Goal: Transaction & Acquisition: Purchase product/service

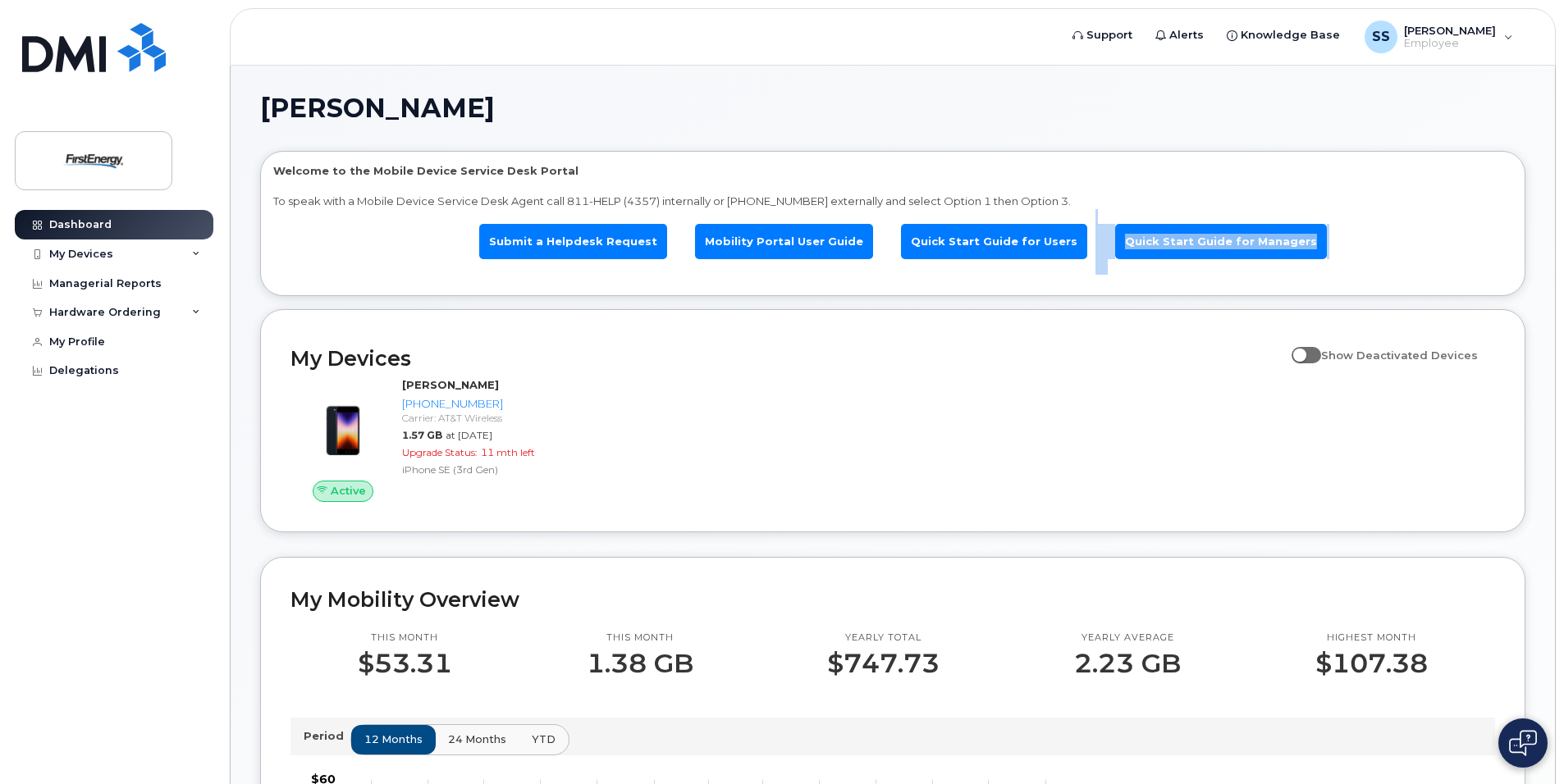
drag, startPoint x: 1561, startPoint y: 210, endPoint x: 1556, endPoint y: 278, distance: 68.2
click at [1556, 278] on body "Support Alerts Knowledge Base SS Schultz, Steven R Employee English Français Si…" at bounding box center [782, 764] width 1564 height 1528
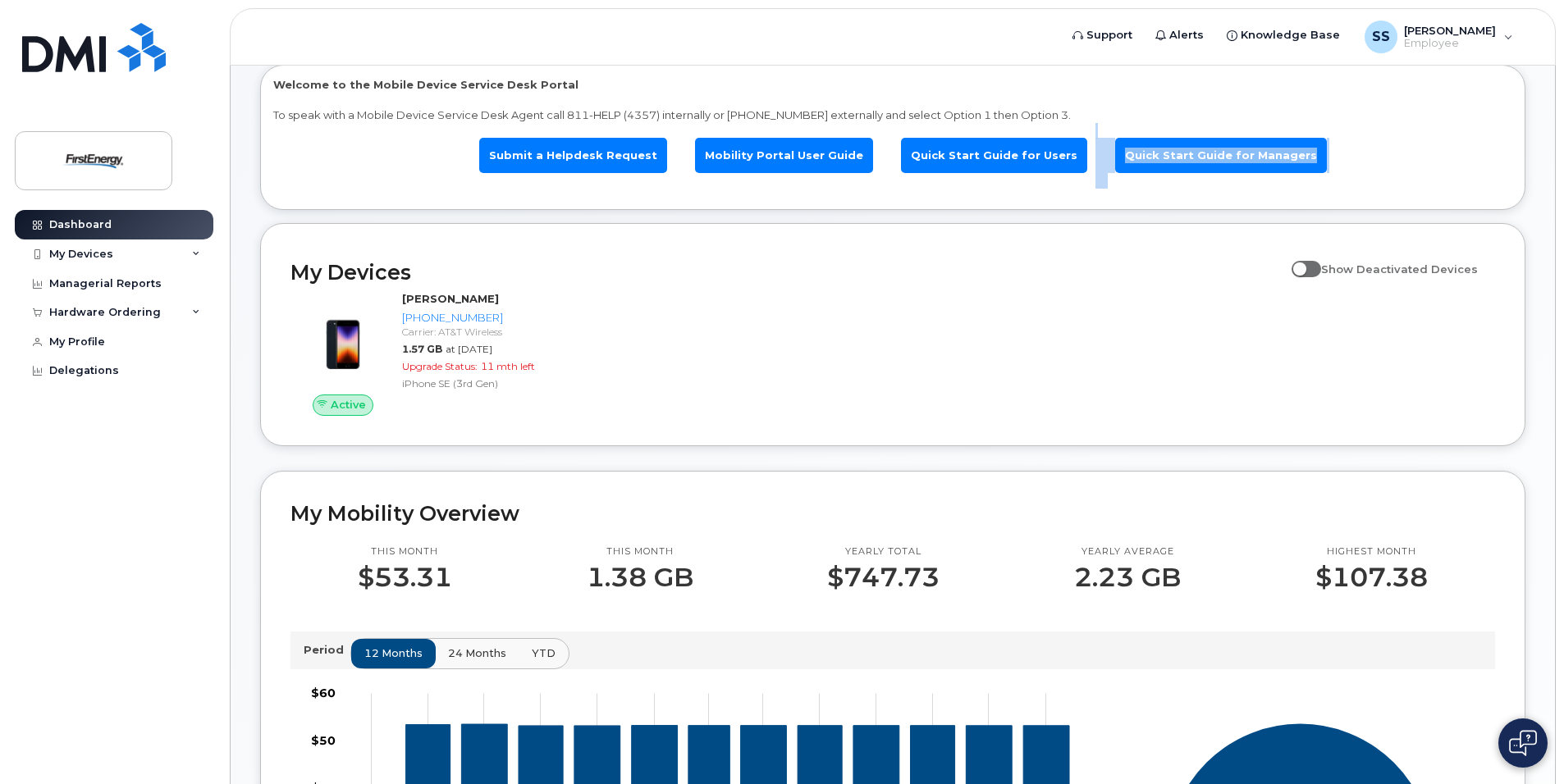
scroll to position [32, 0]
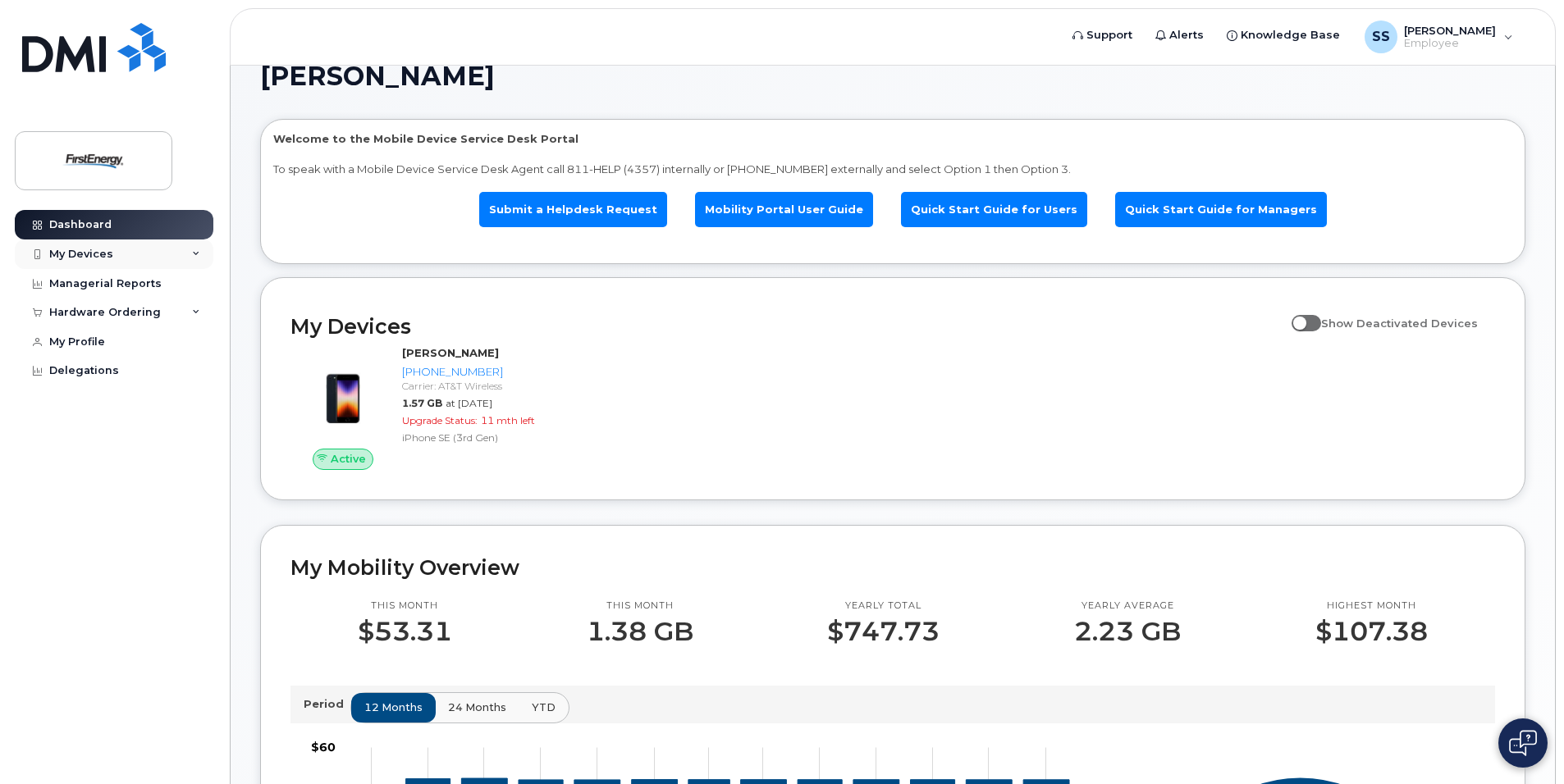
click at [92, 254] on div "My Devices" at bounding box center [81, 254] width 64 height 13
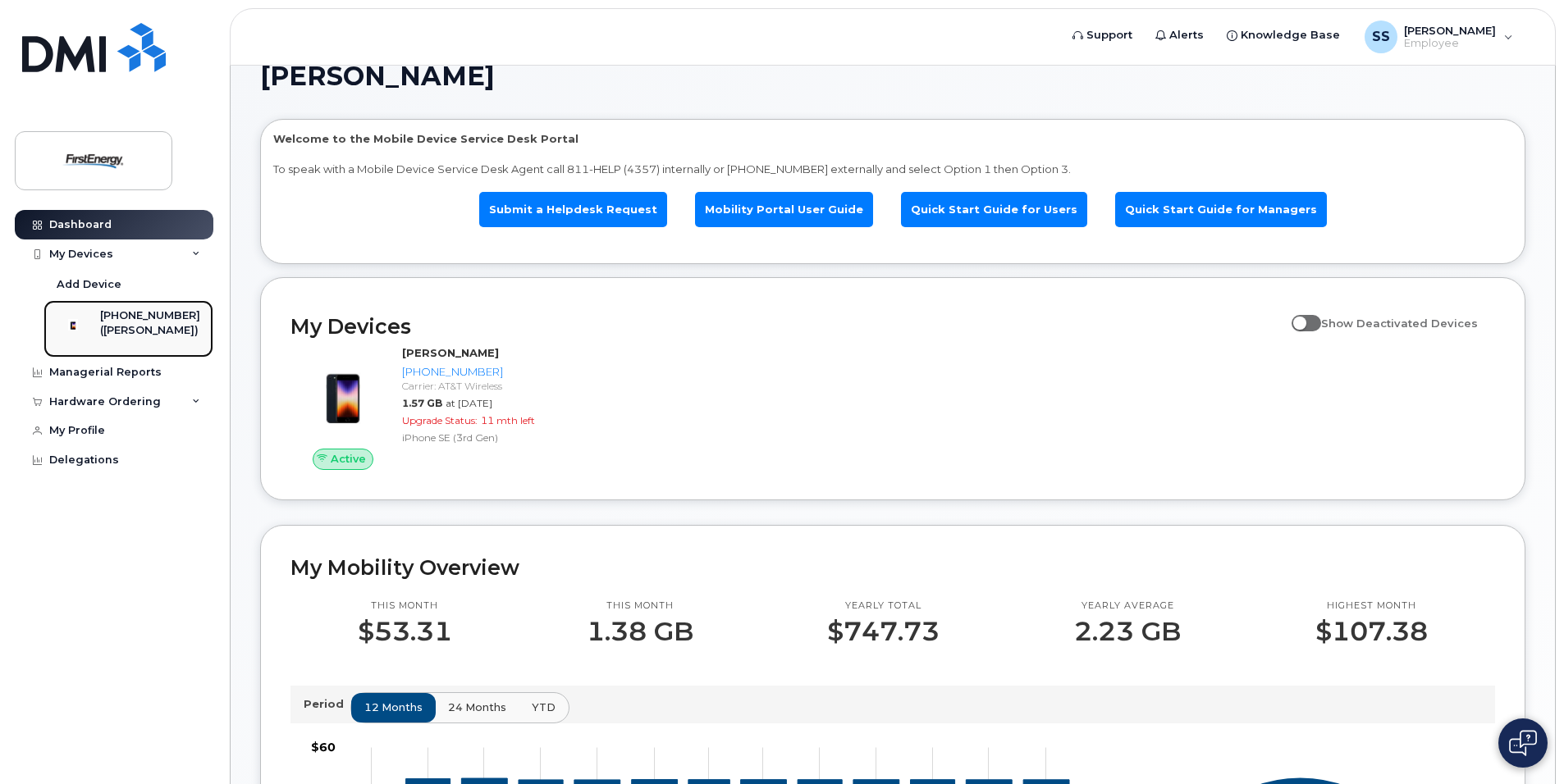
click at [117, 319] on div "[PHONE_NUMBER]" at bounding box center [150, 315] width 100 height 15
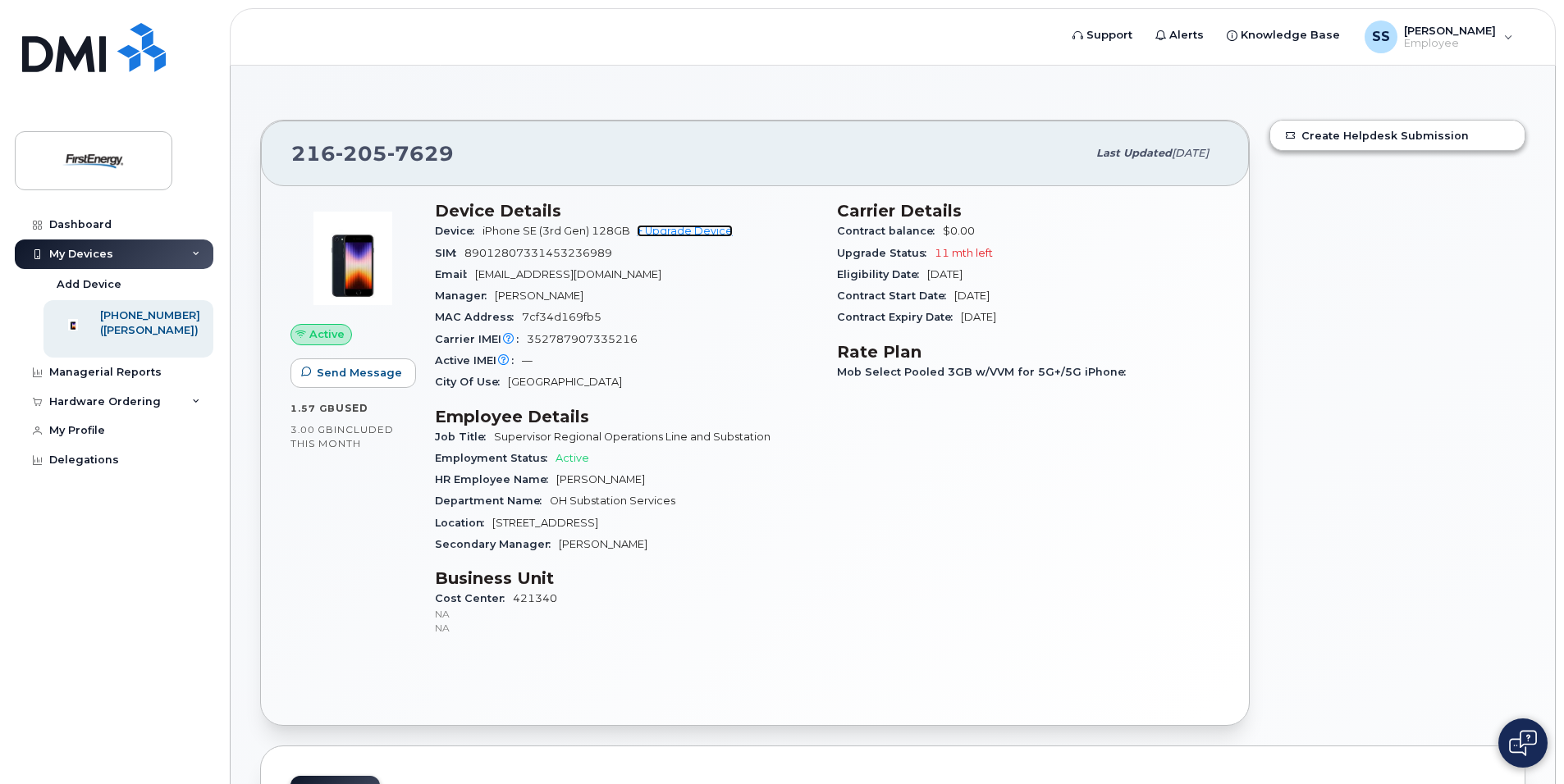
click at [697, 225] on link "+ Upgrade Device" at bounding box center [684, 231] width 96 height 12
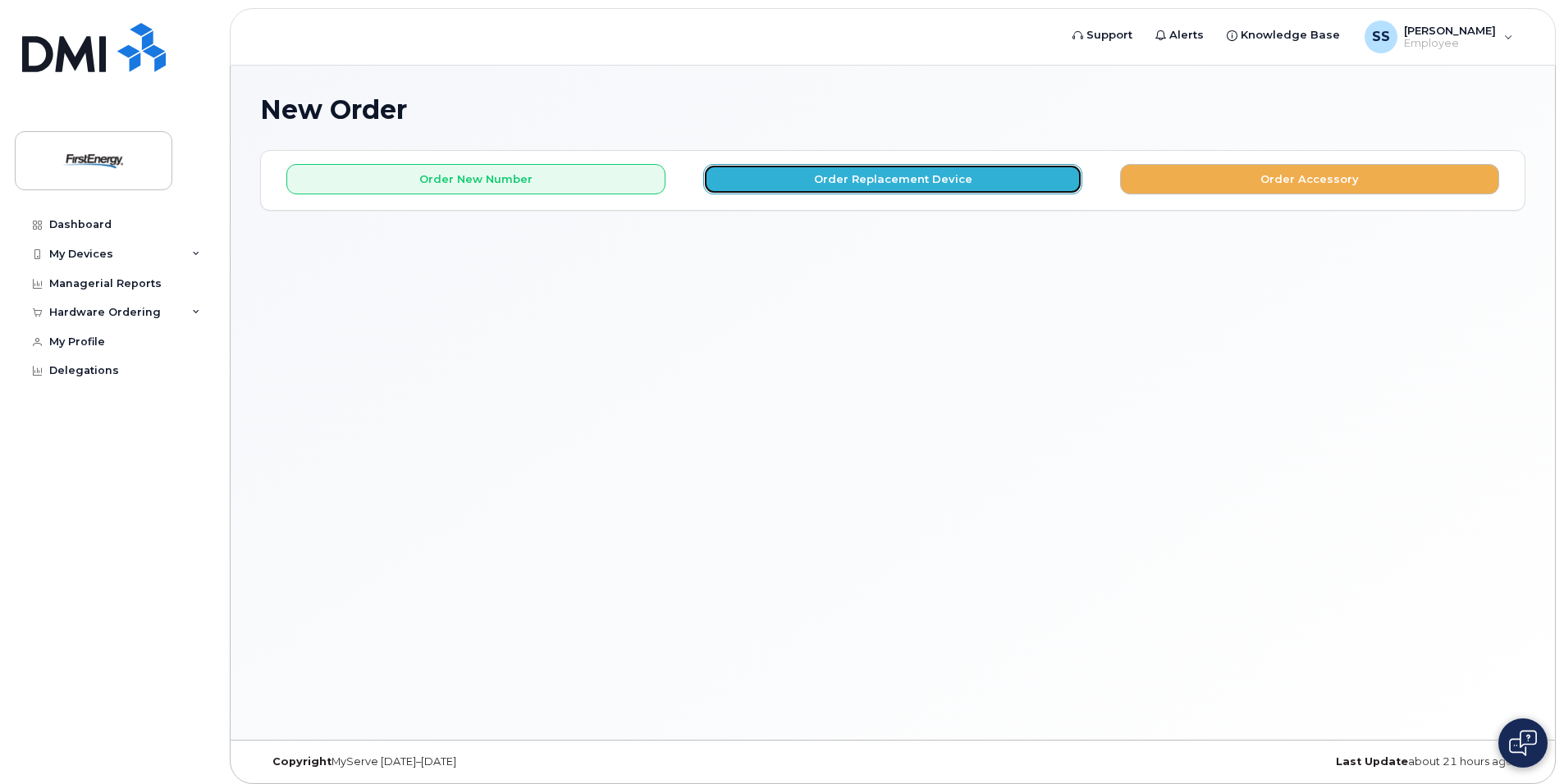
click at [798, 168] on button "Order Replacement Device" at bounding box center [892, 179] width 379 height 30
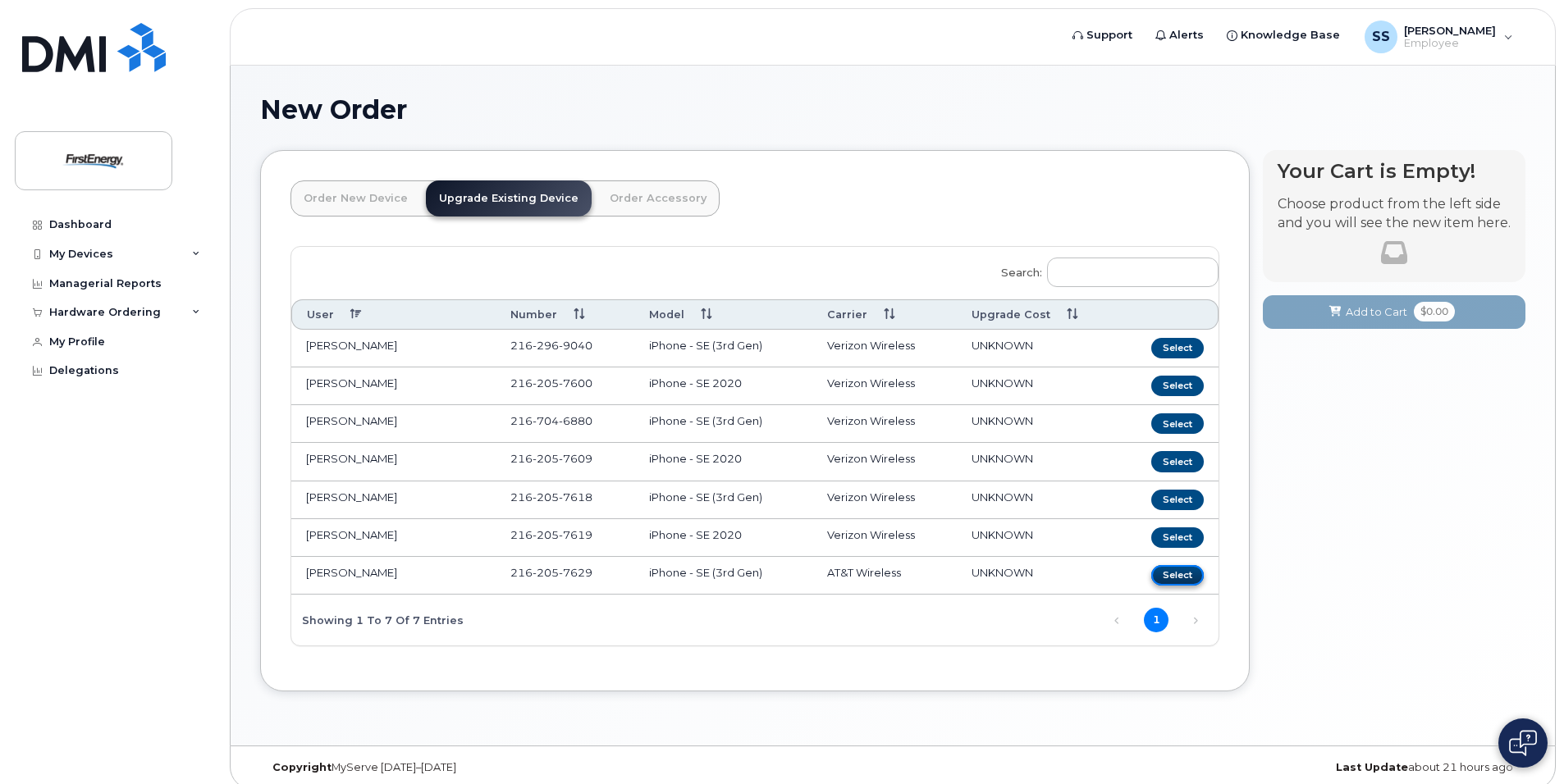
click at [1168, 574] on button "Select" at bounding box center [1177, 576] width 53 height 21
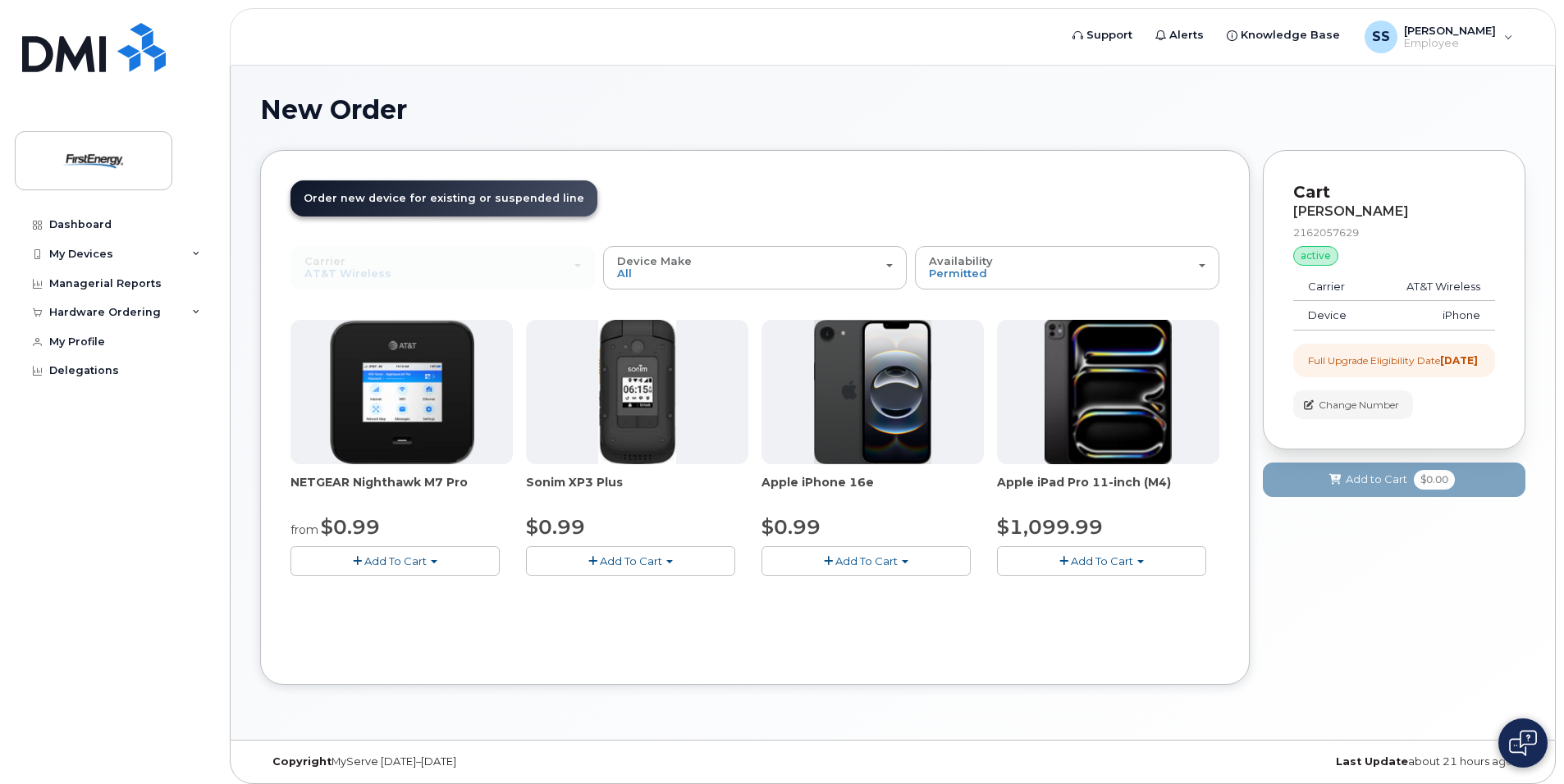
click at [840, 566] on span "Add To Cart" at bounding box center [866, 560] width 62 height 13
click at [868, 591] on link "$0.99 - 2 Year Upgrade" at bounding box center [844, 592] width 158 height 21
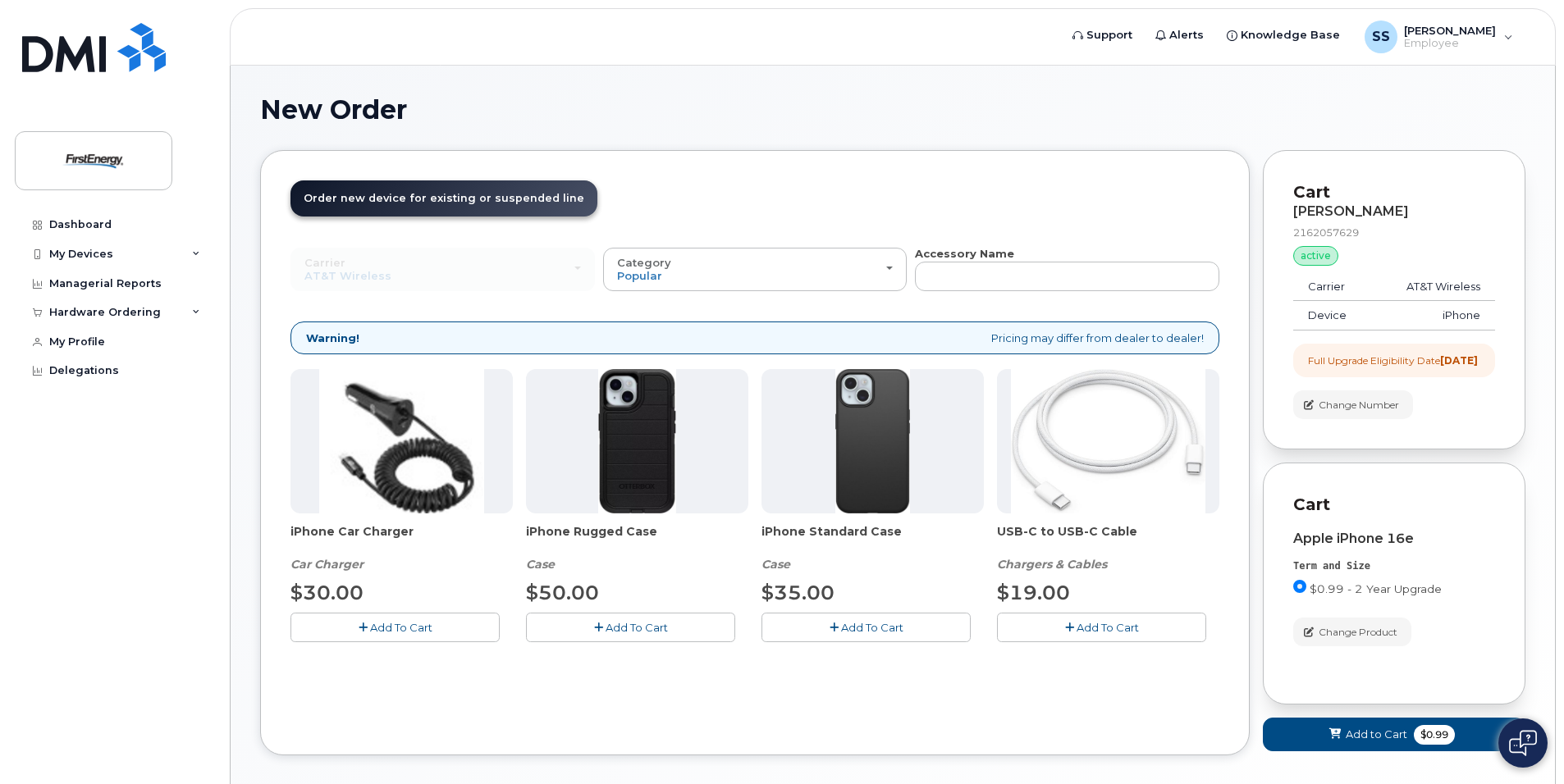
click at [839, 622] on button "Add To Cart" at bounding box center [866, 627] width 209 height 28
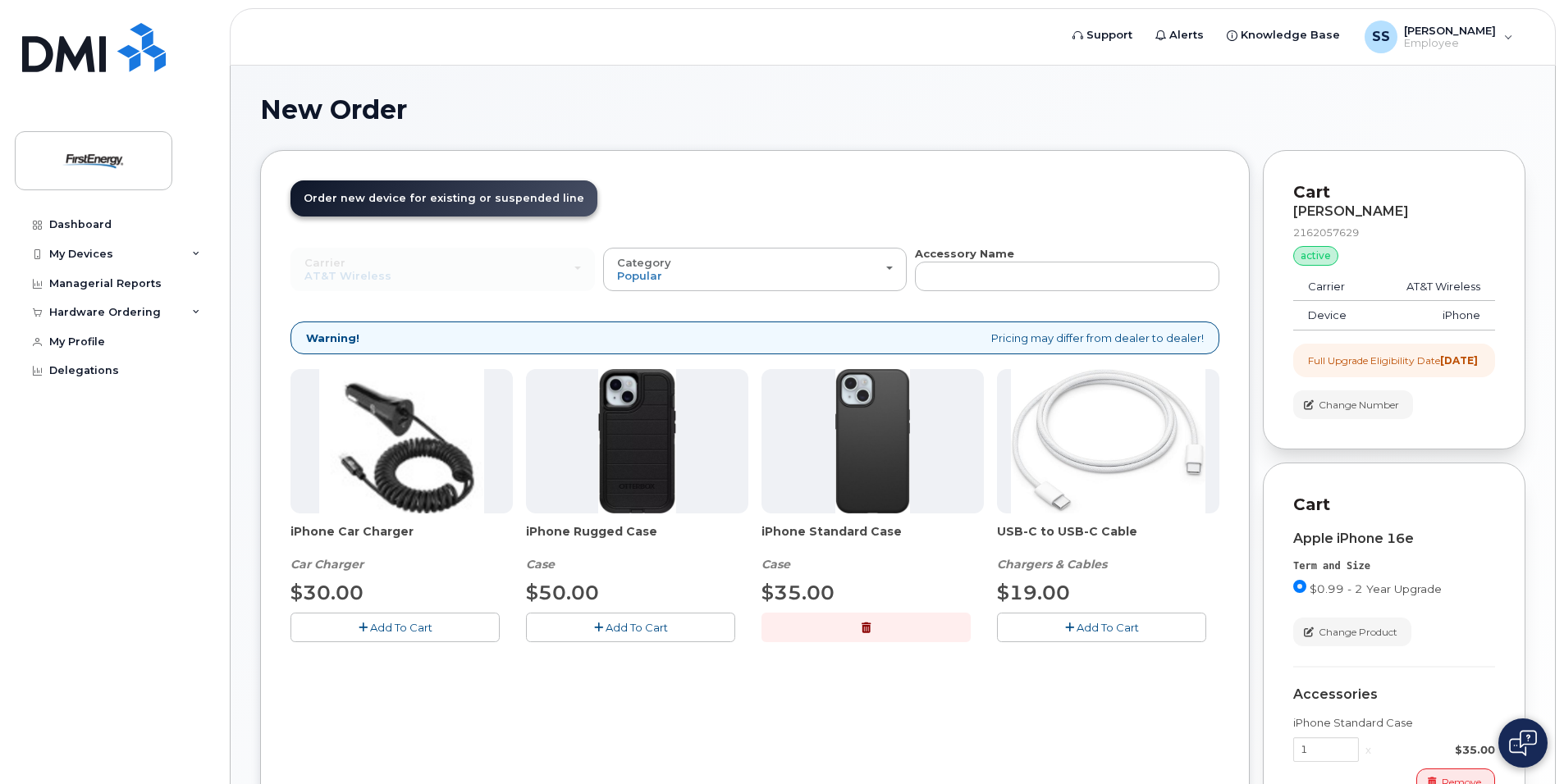
drag, startPoint x: 1561, startPoint y: 215, endPoint x: 1567, endPoint y: 296, distance: 81.2
click at [1563, 296] on html "Support Alerts Knowledge Base SS Schultz, Steven R Employee English Français Si…" at bounding box center [782, 506] width 1564 height 1013
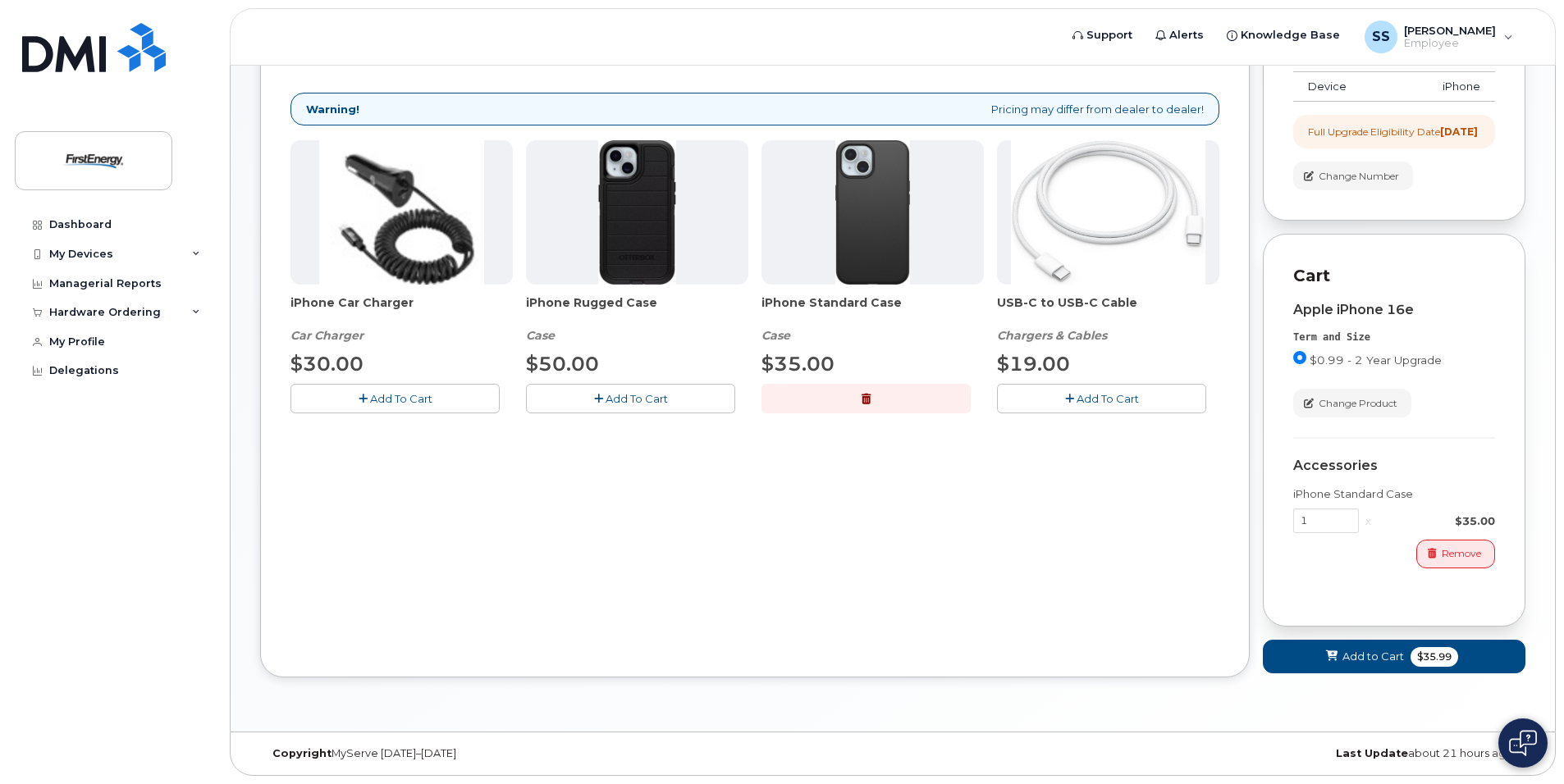
scroll to position [232, 0]
click at [1361, 660] on span "Add to Cart" at bounding box center [1372, 656] width 61 height 16
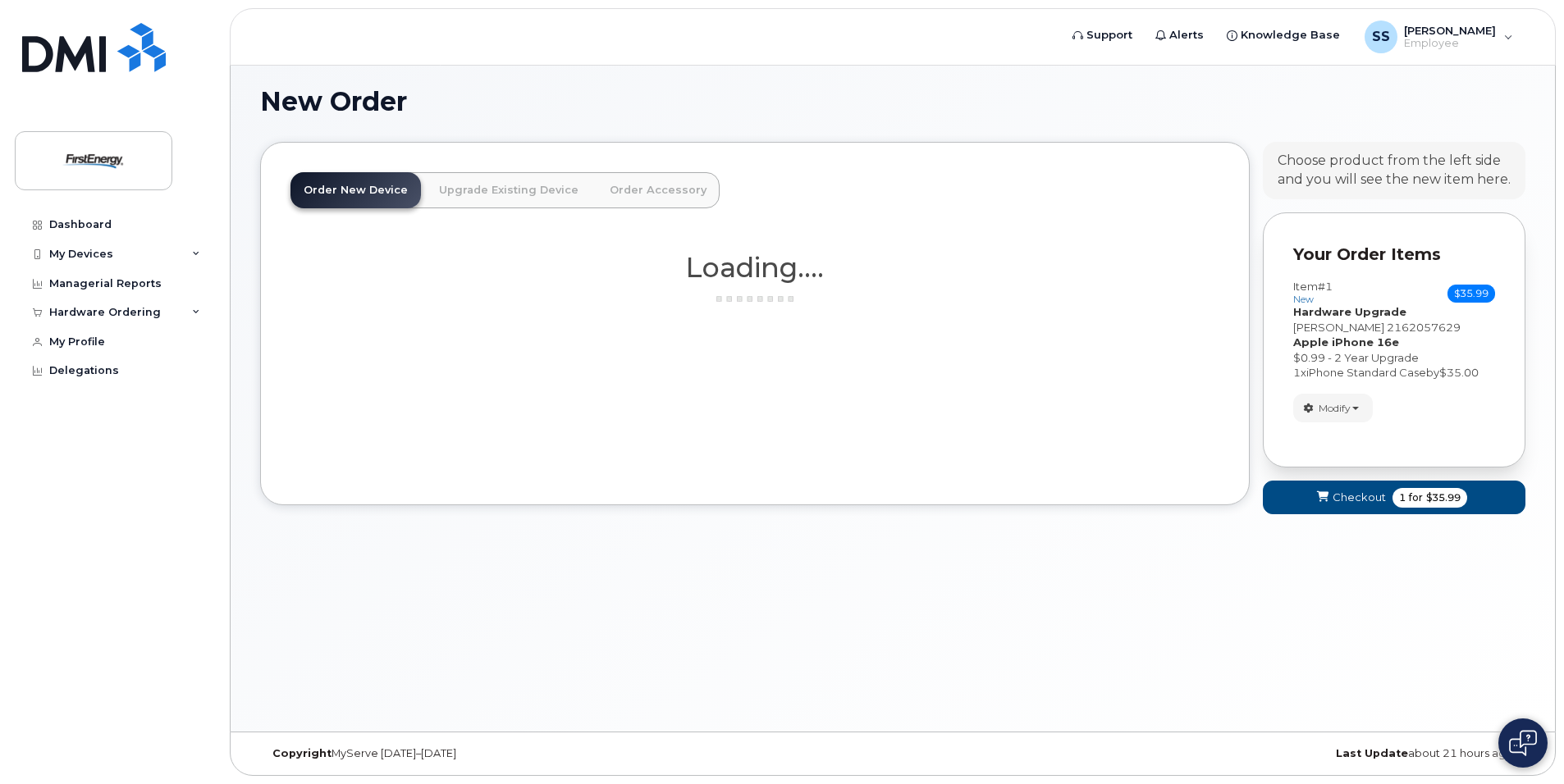
scroll to position [8, 0]
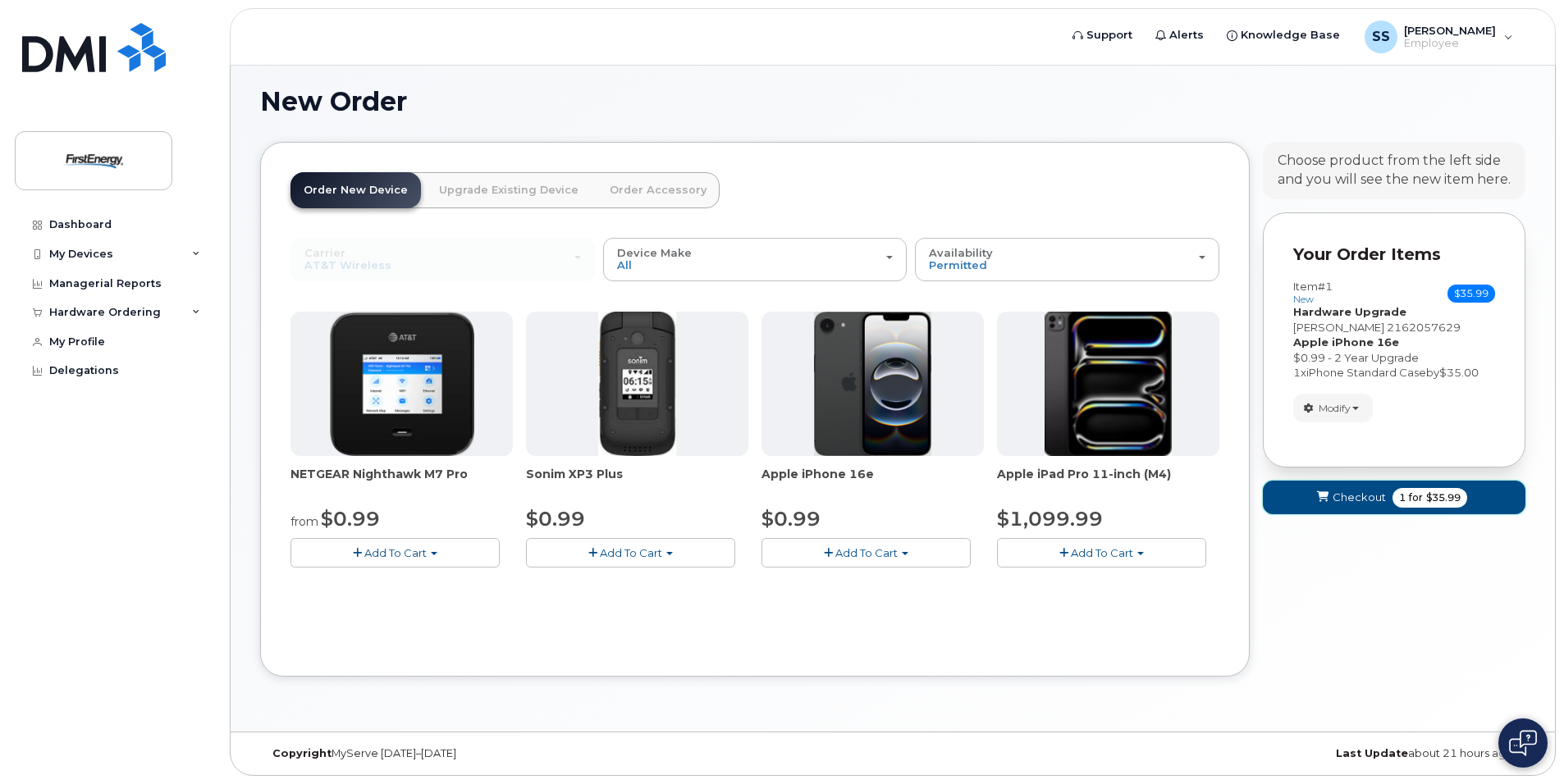
click at [1329, 490] on span "submit" at bounding box center [1322, 497] width 16 height 16
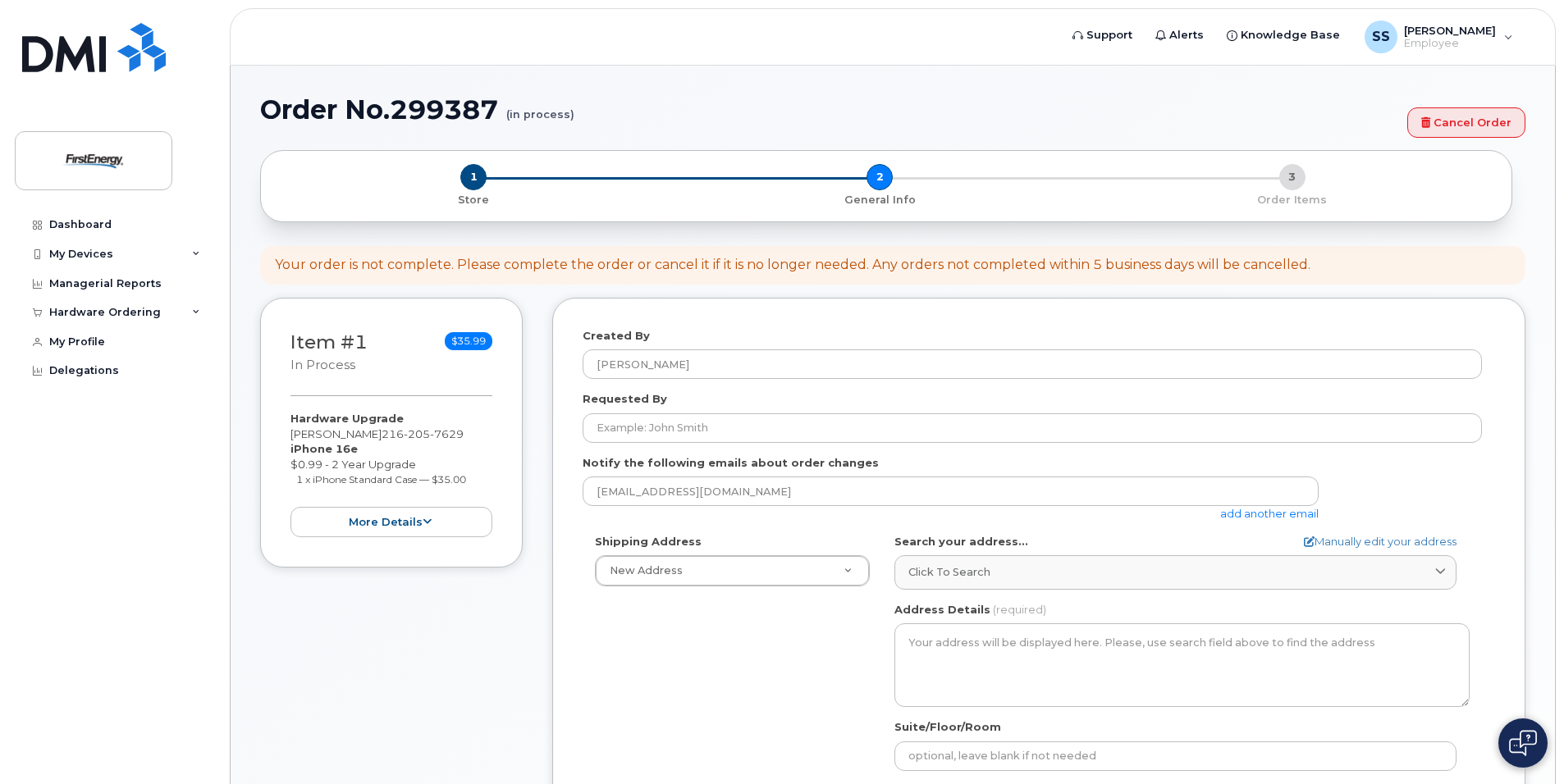
select select
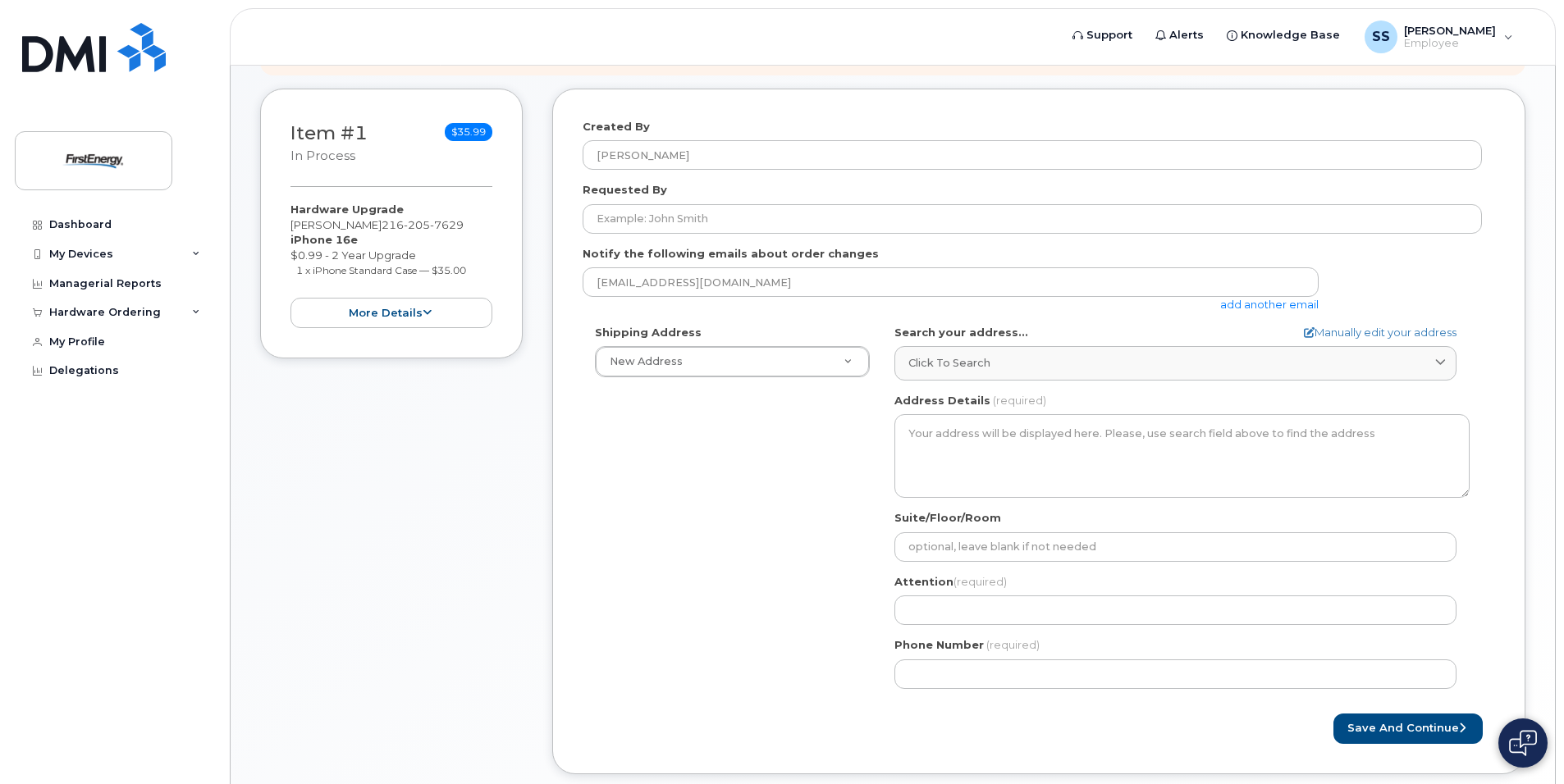
scroll to position [250, 0]
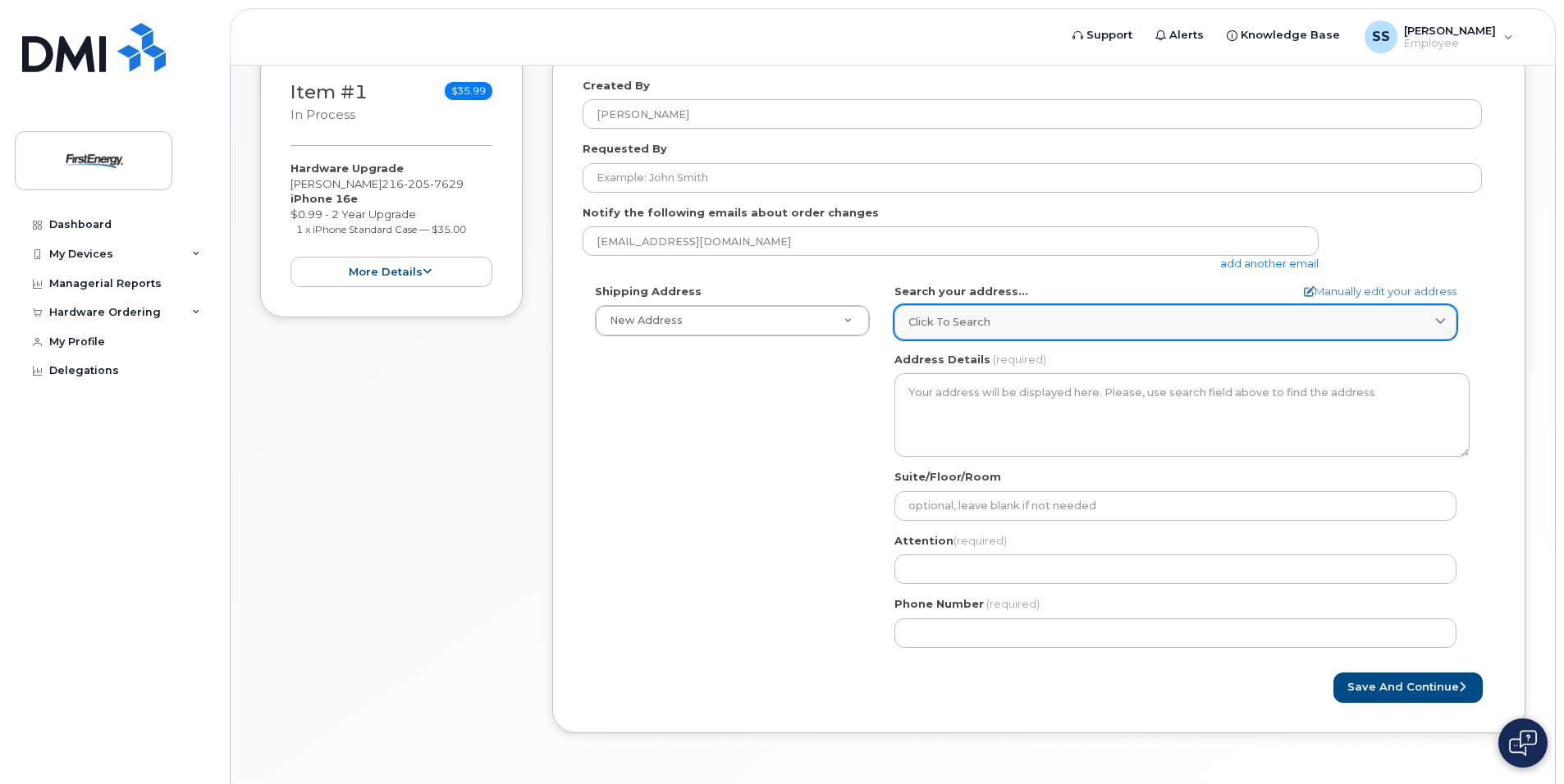
click at [1048, 321] on div "Click to search" at bounding box center [1175, 322] width 534 height 16
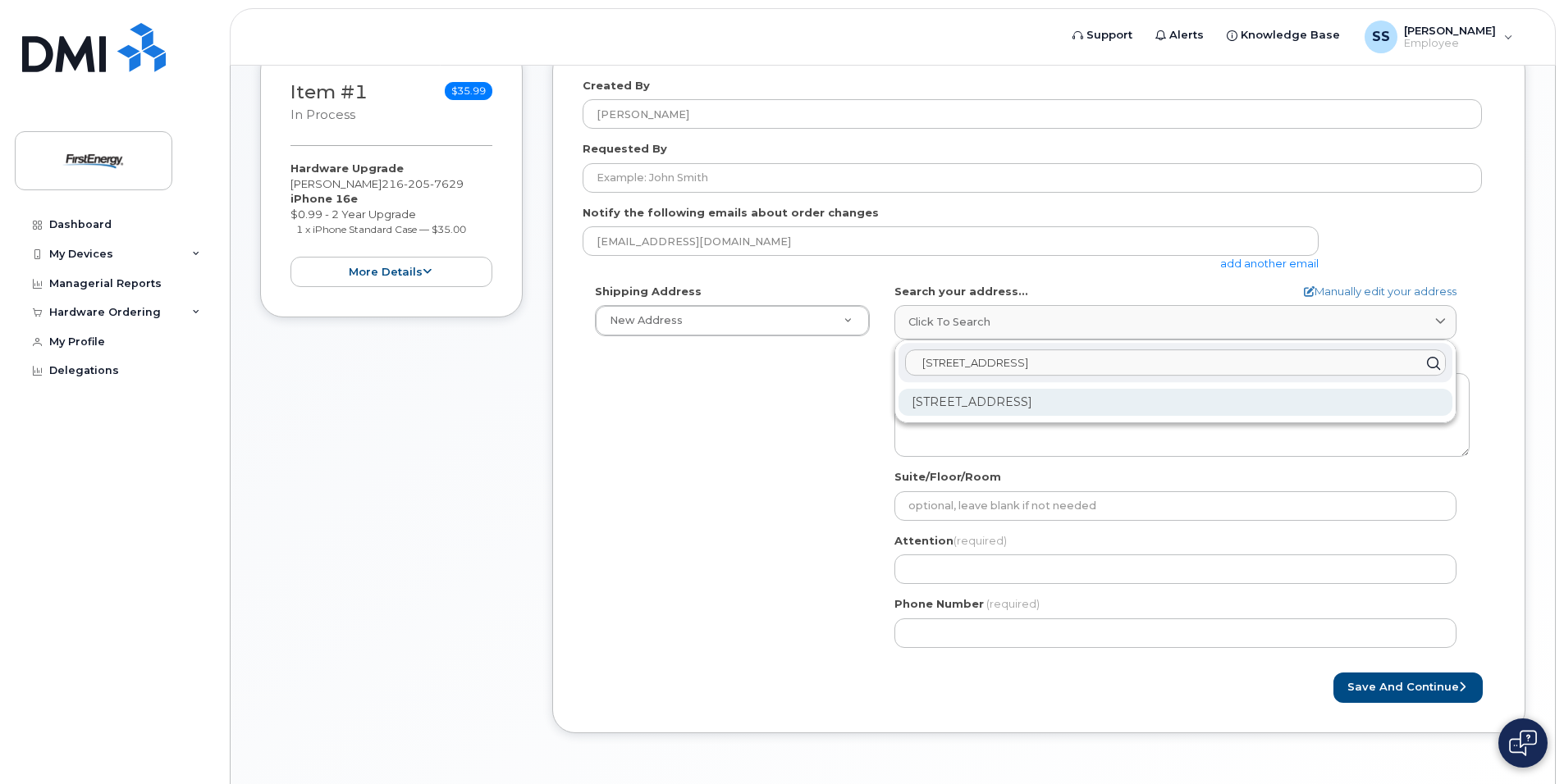
type input "2210 South Ridge Rd W."
click at [1041, 401] on div "2210 S Ridge Rd W Ashtabula OH 44004-9047" at bounding box center [1175, 401] width 554 height 27
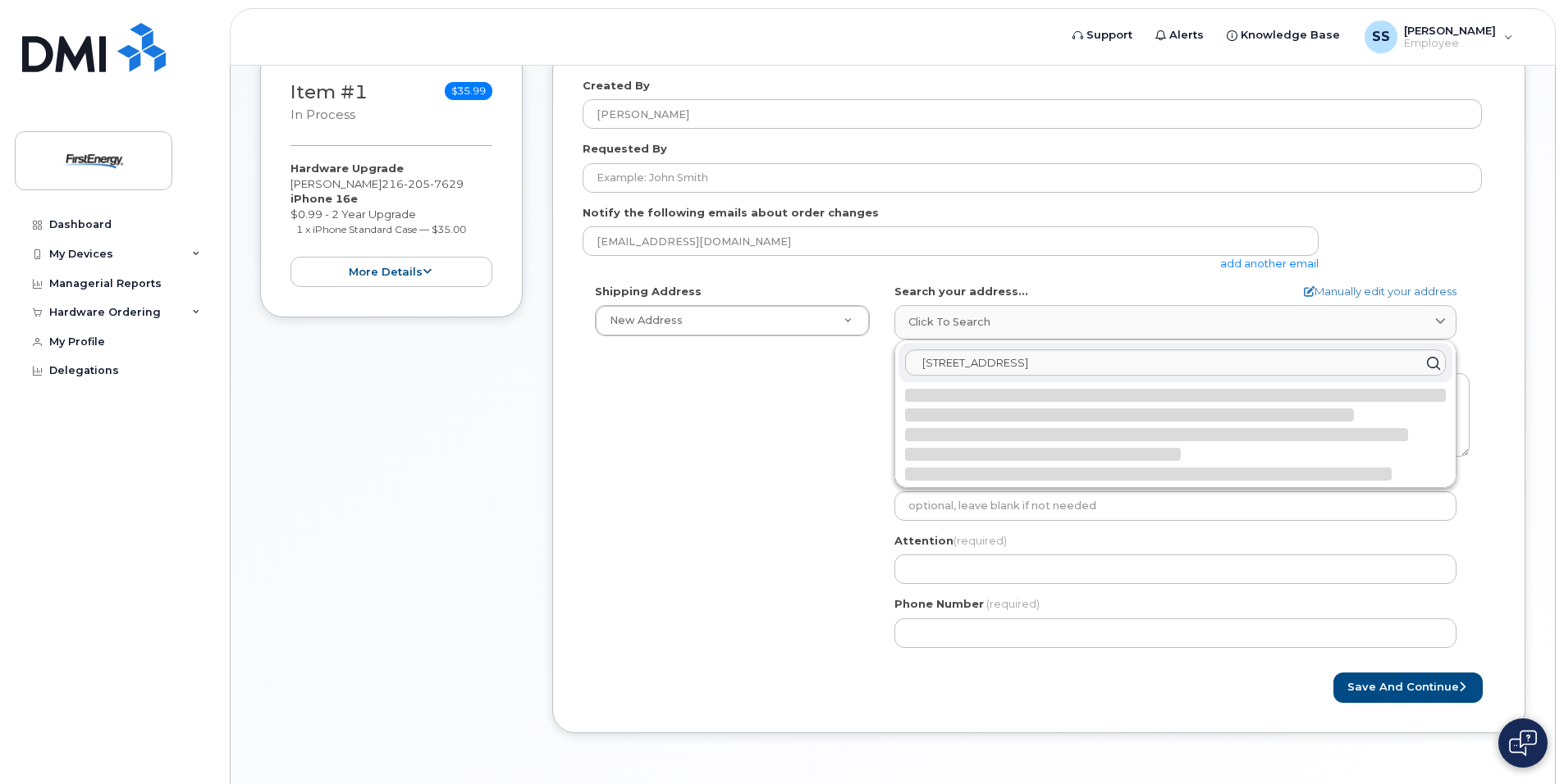
select select
type textarea "2210 S Ridge Rd W ASHTABULA OH 44004-9047 UNITED STATES"
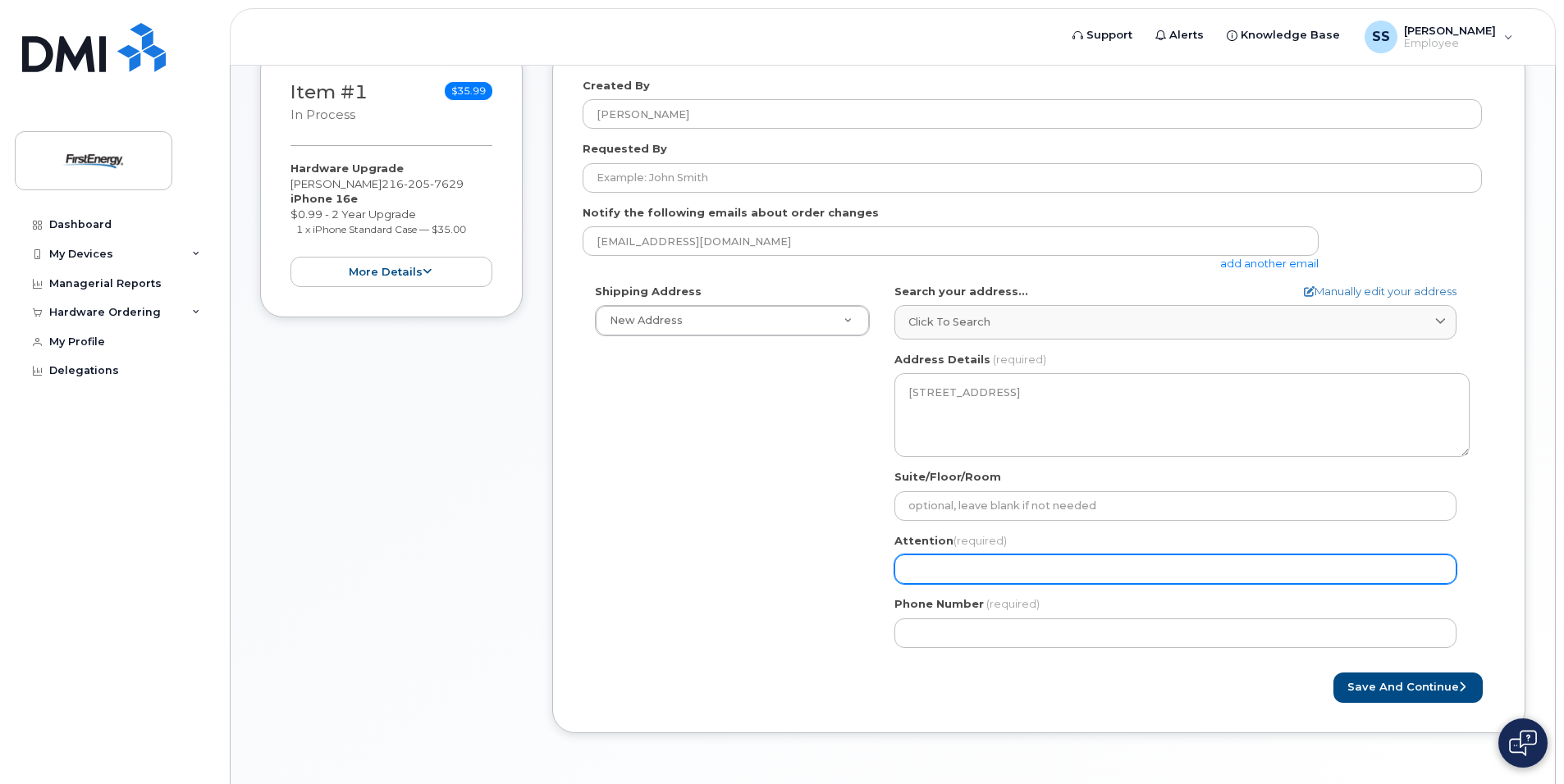
click at [951, 566] on input "Attention (required)" at bounding box center [1175, 569] width 562 height 29
select select
type input "S"
select select
type input "St"
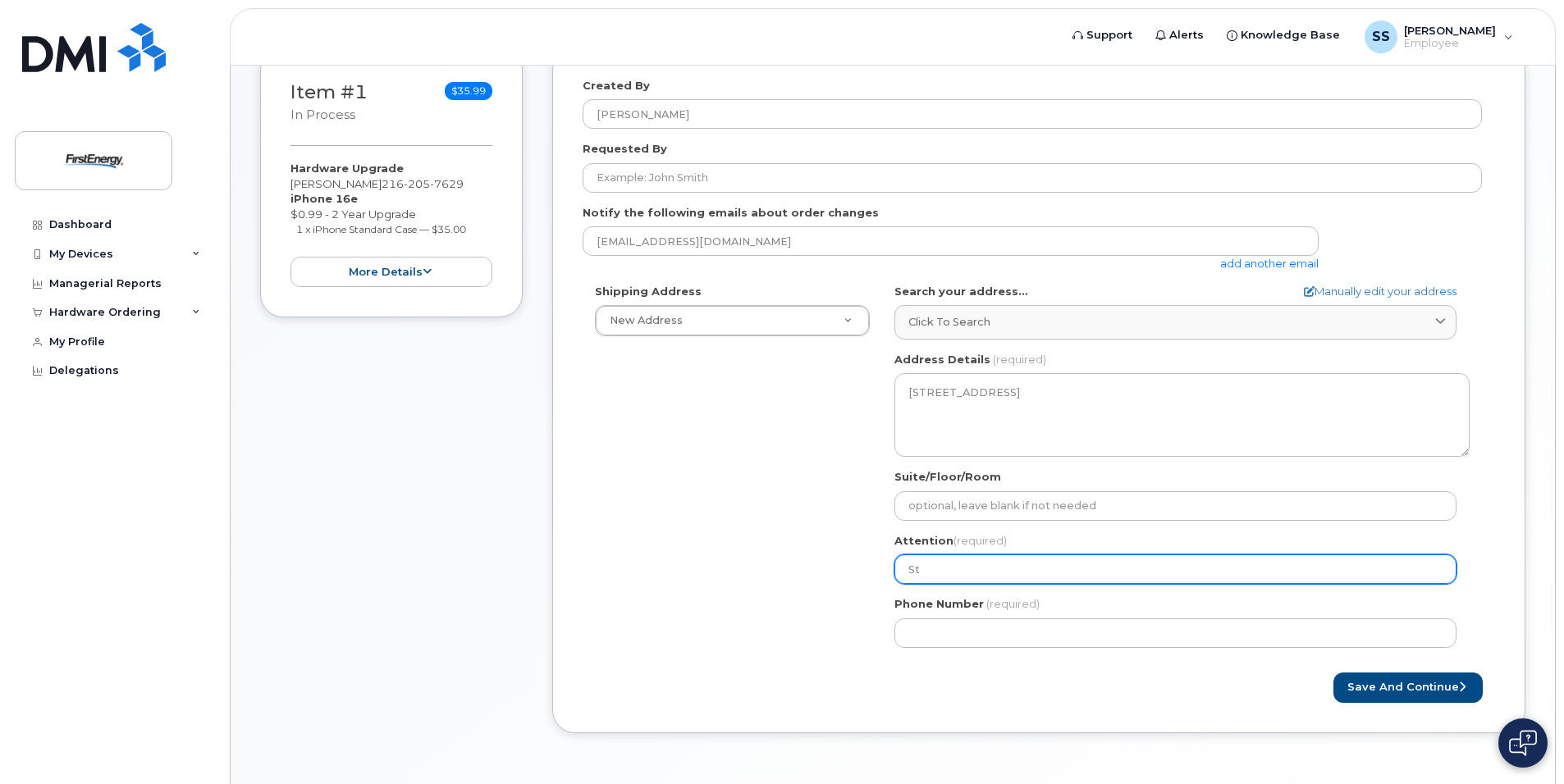
select select
type input "Ste"
select select
type input "Stev"
select select
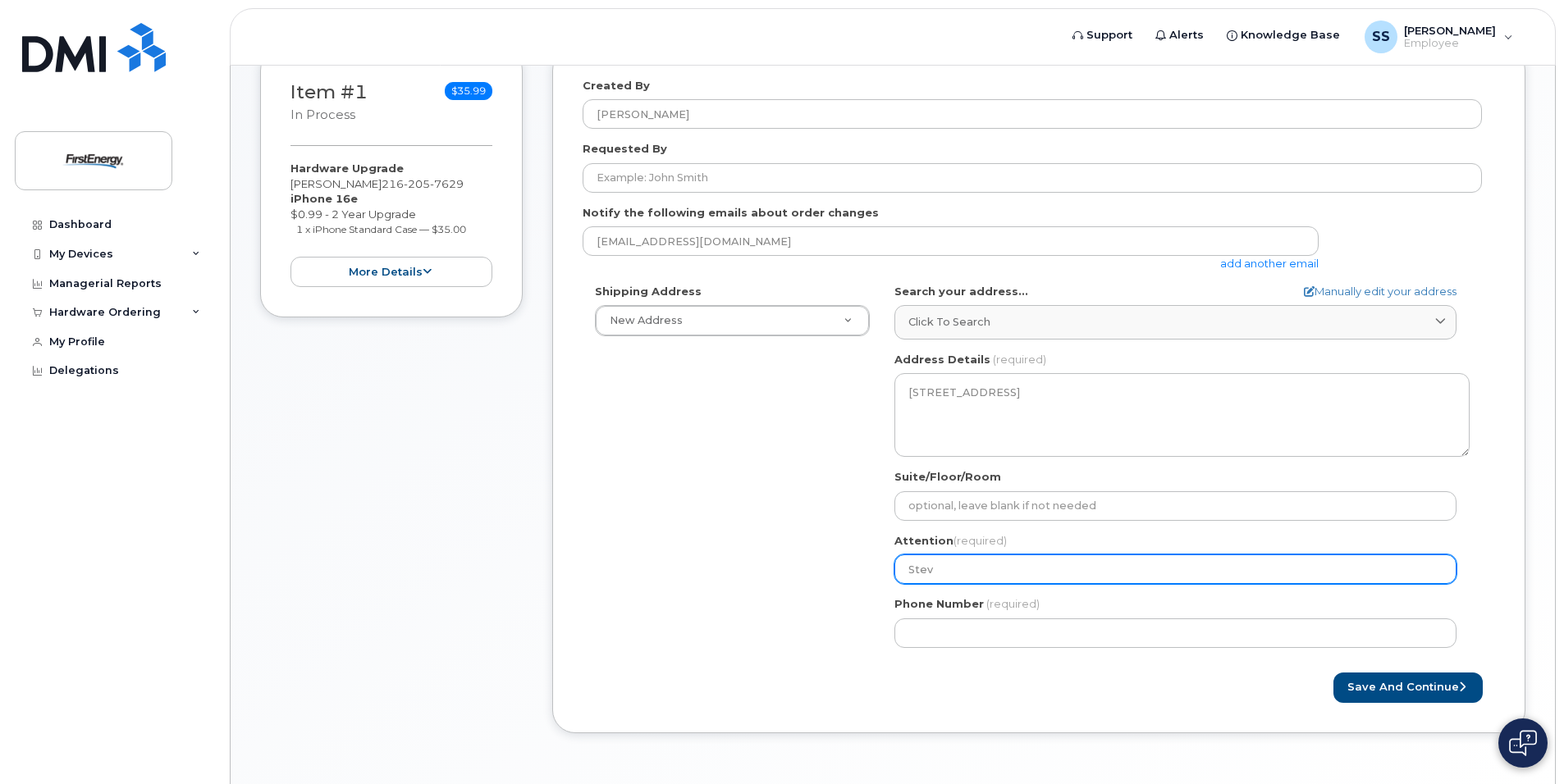
type input "Steve"
select select
type input "Steven"
select select
type input "Steven S"
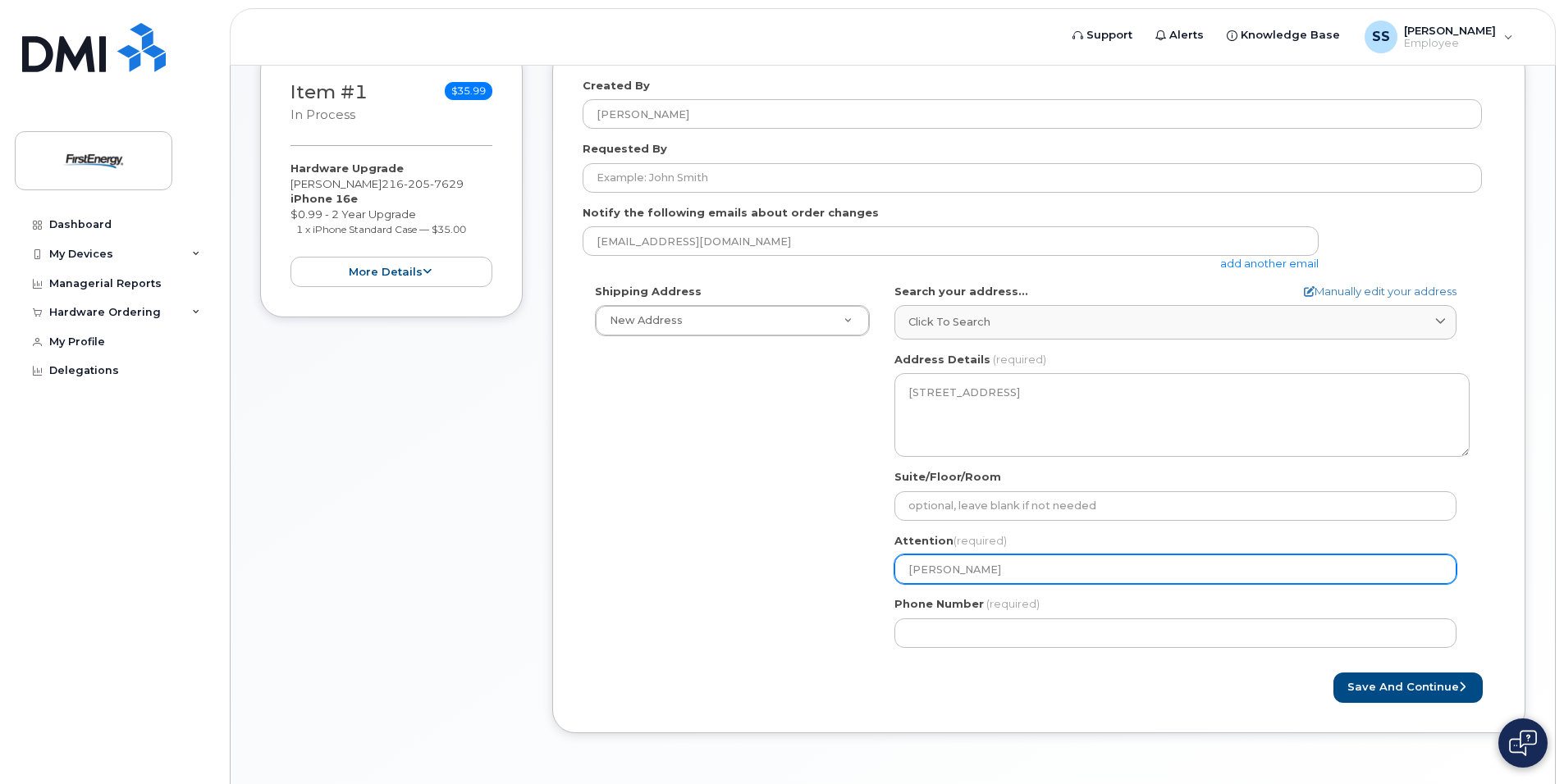
select select
type input "Steven Sc"
select select
type input "Steven Sch"
select select
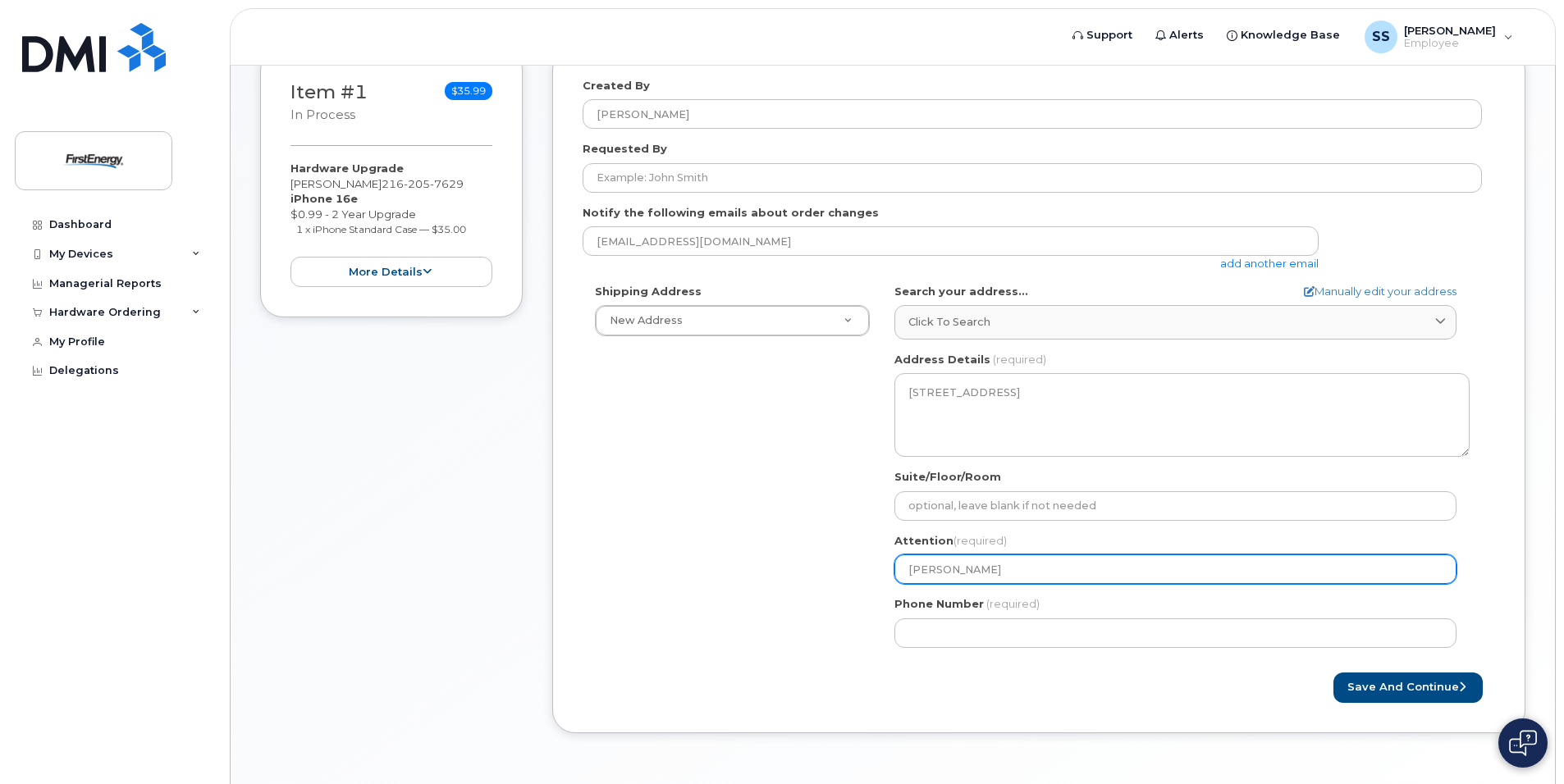
type input "Steven Schu"
select select
type input "Steven Schul"
select select
type input "Steven Schult"
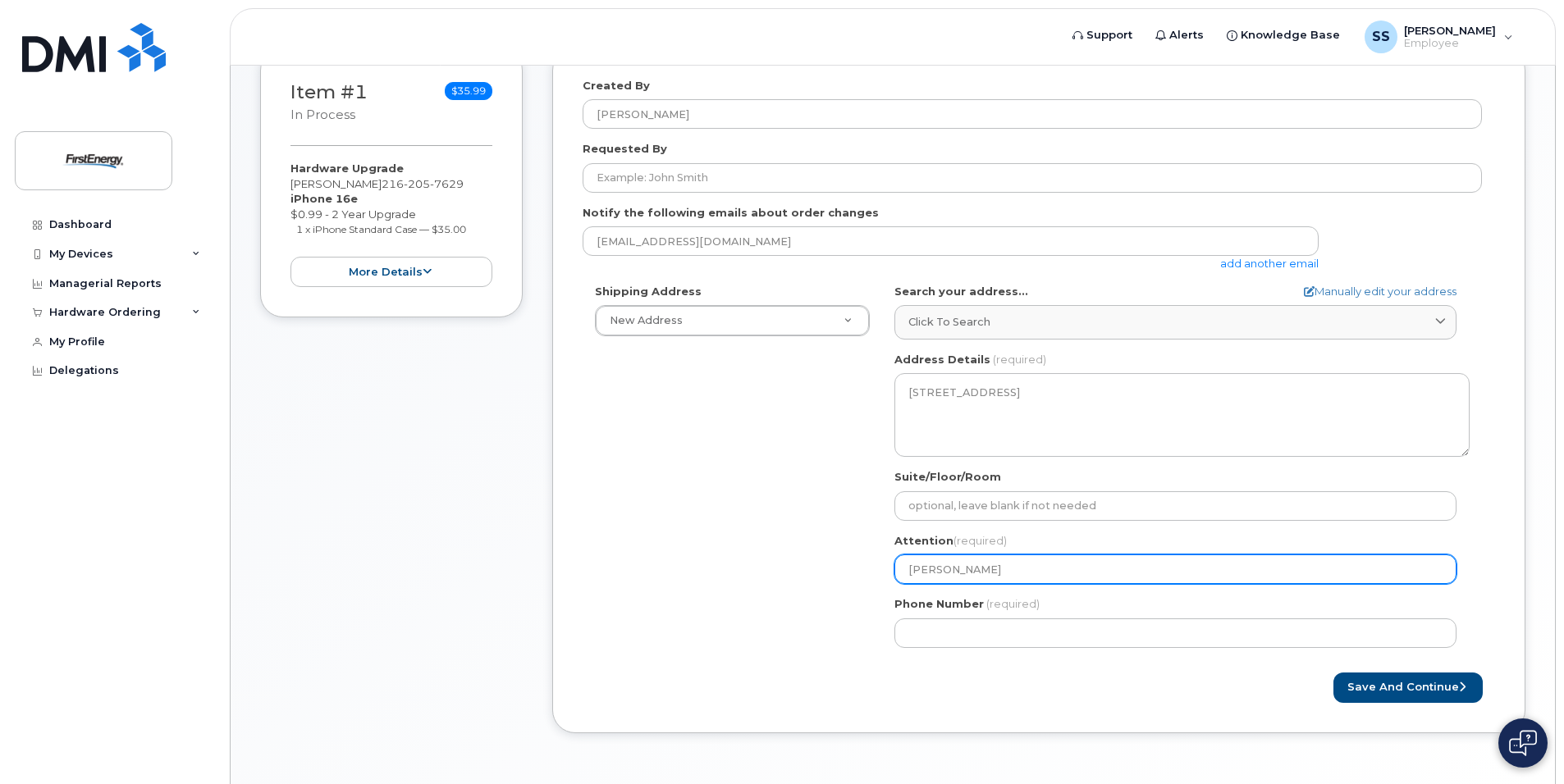
select select
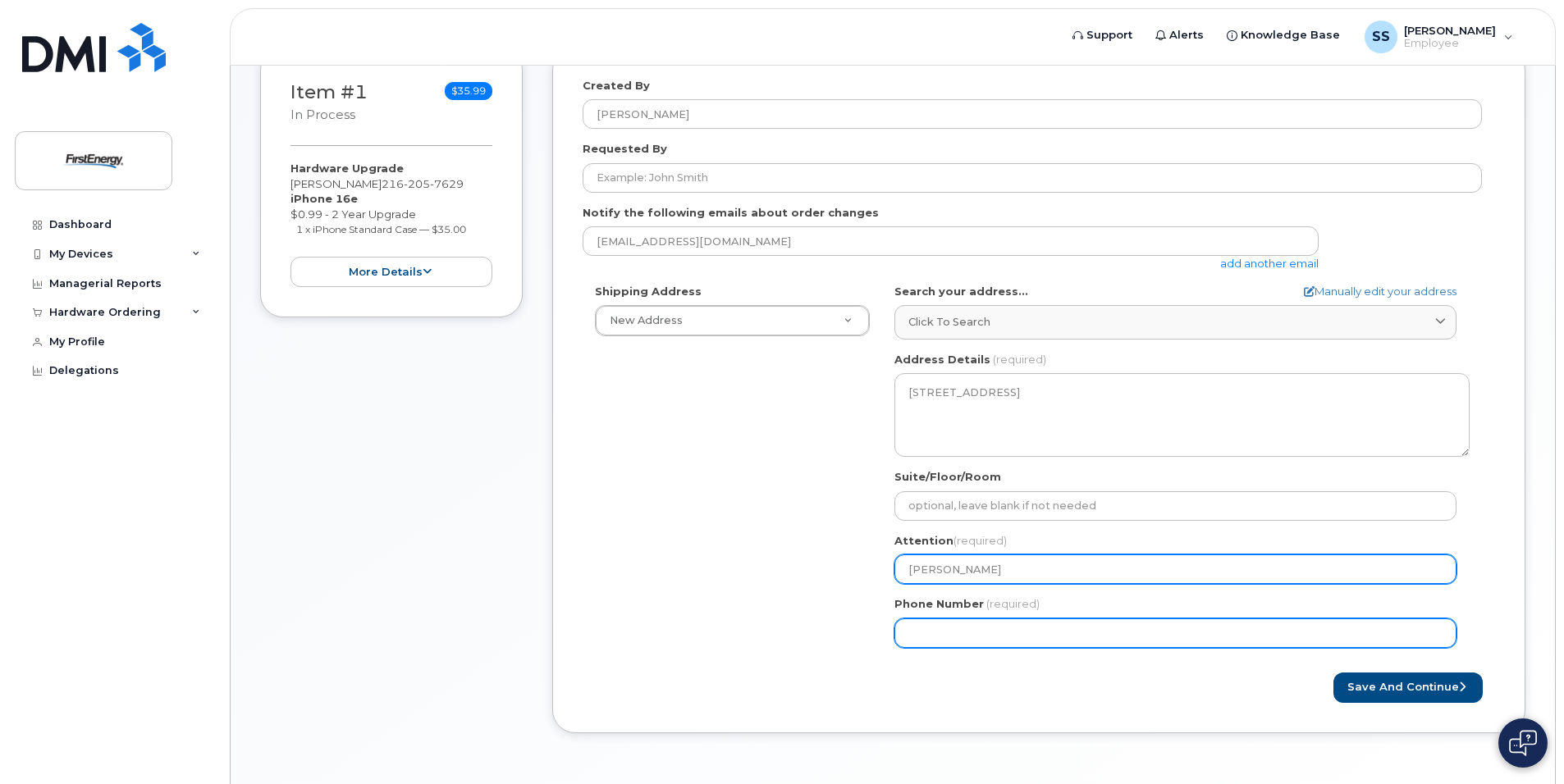
type input "Steven Schultz"
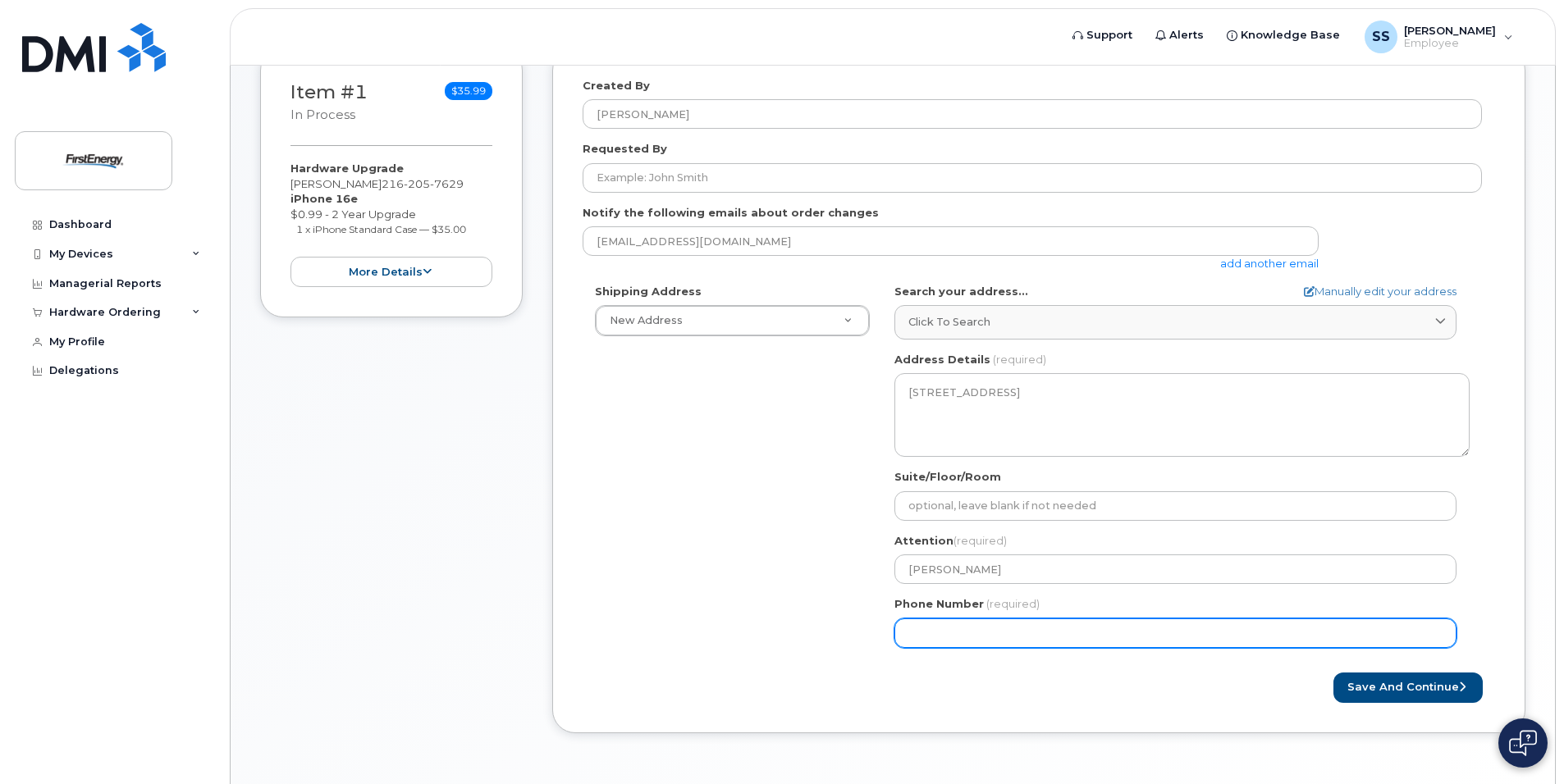
click at [962, 638] on input "Phone Number" at bounding box center [1175, 633] width 562 height 29
type input "216"
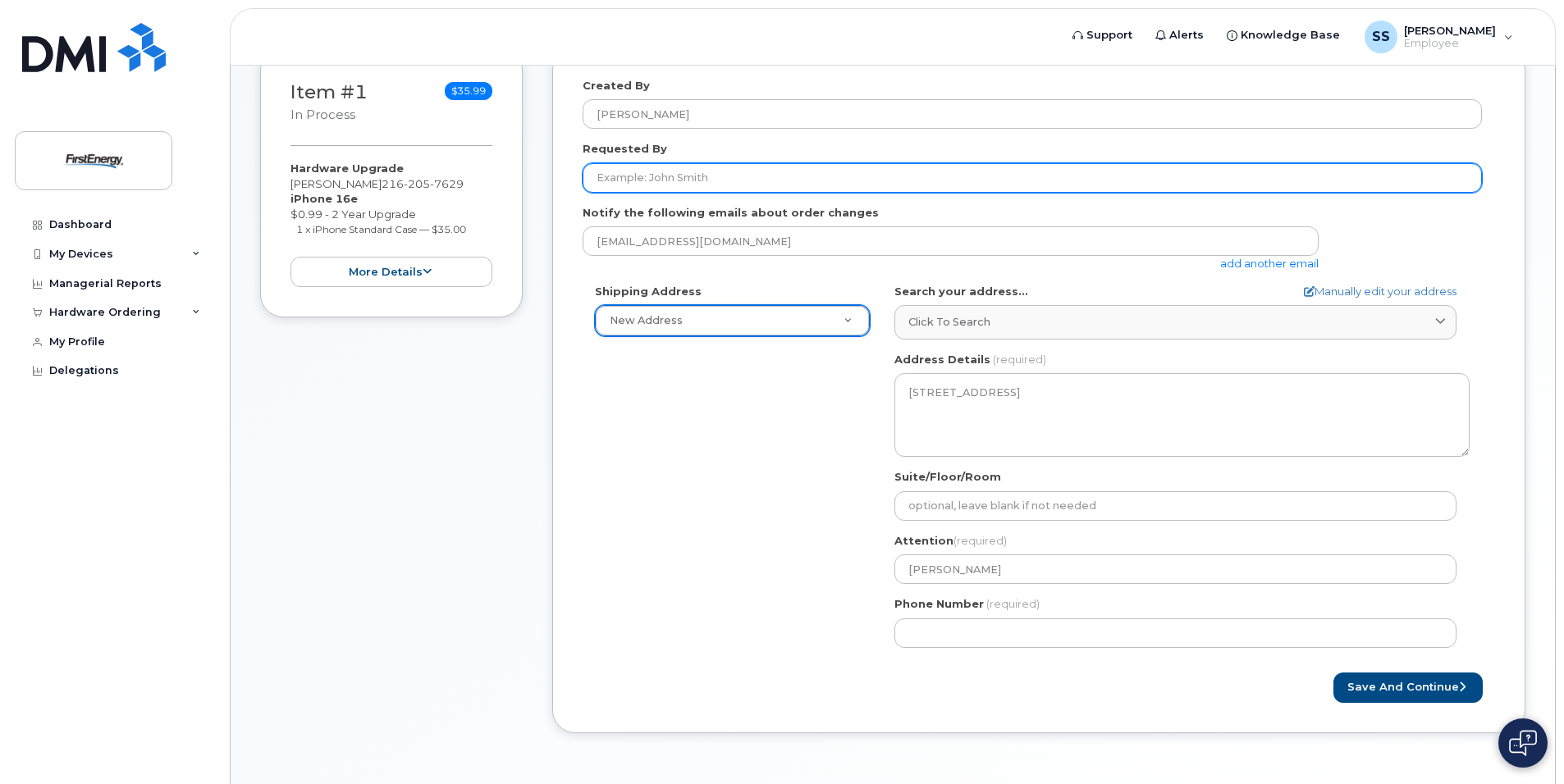
click at [888, 191] on input "Requested By" at bounding box center [1031, 178] width 899 height 29
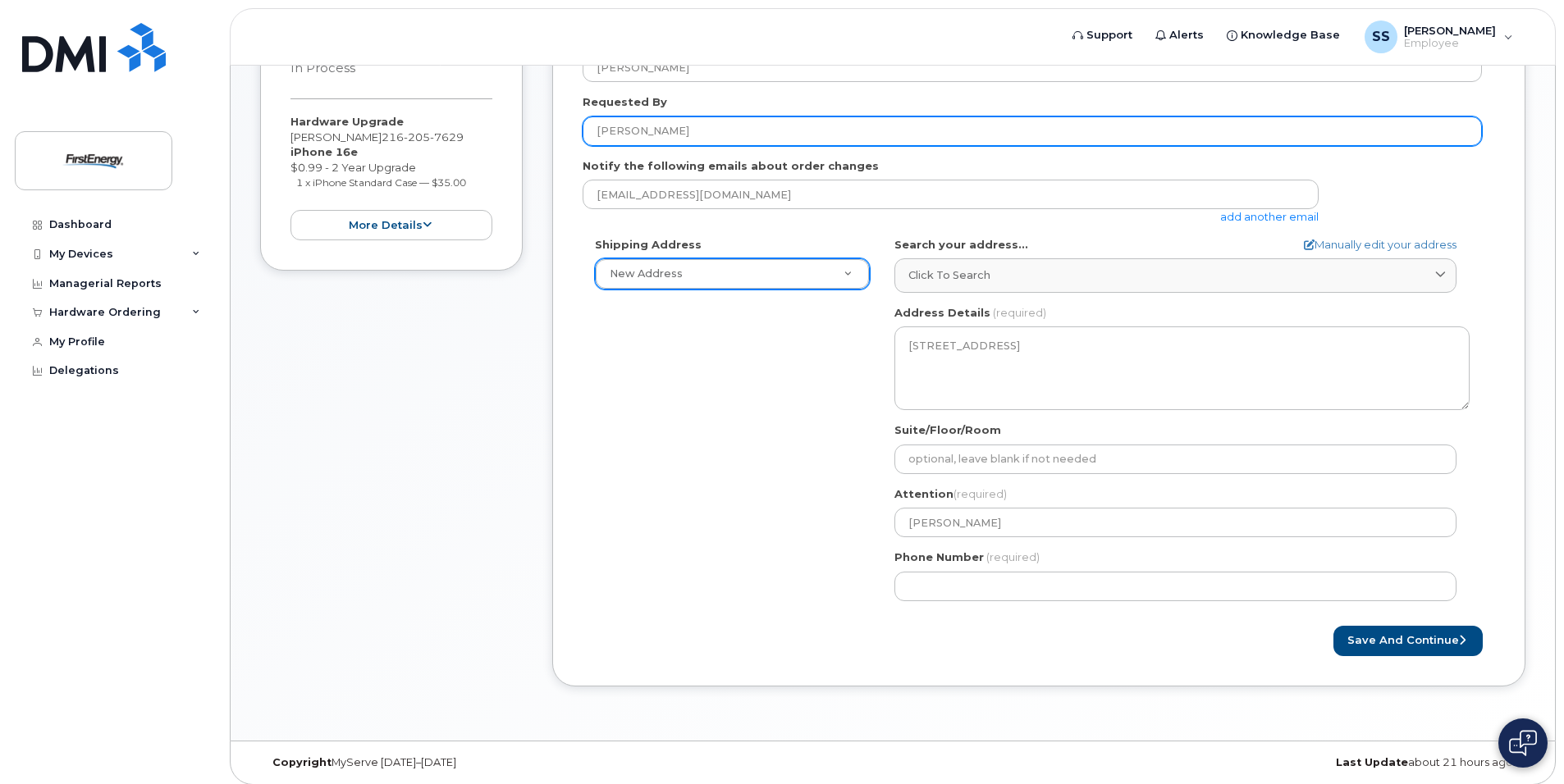
scroll to position [302, 0]
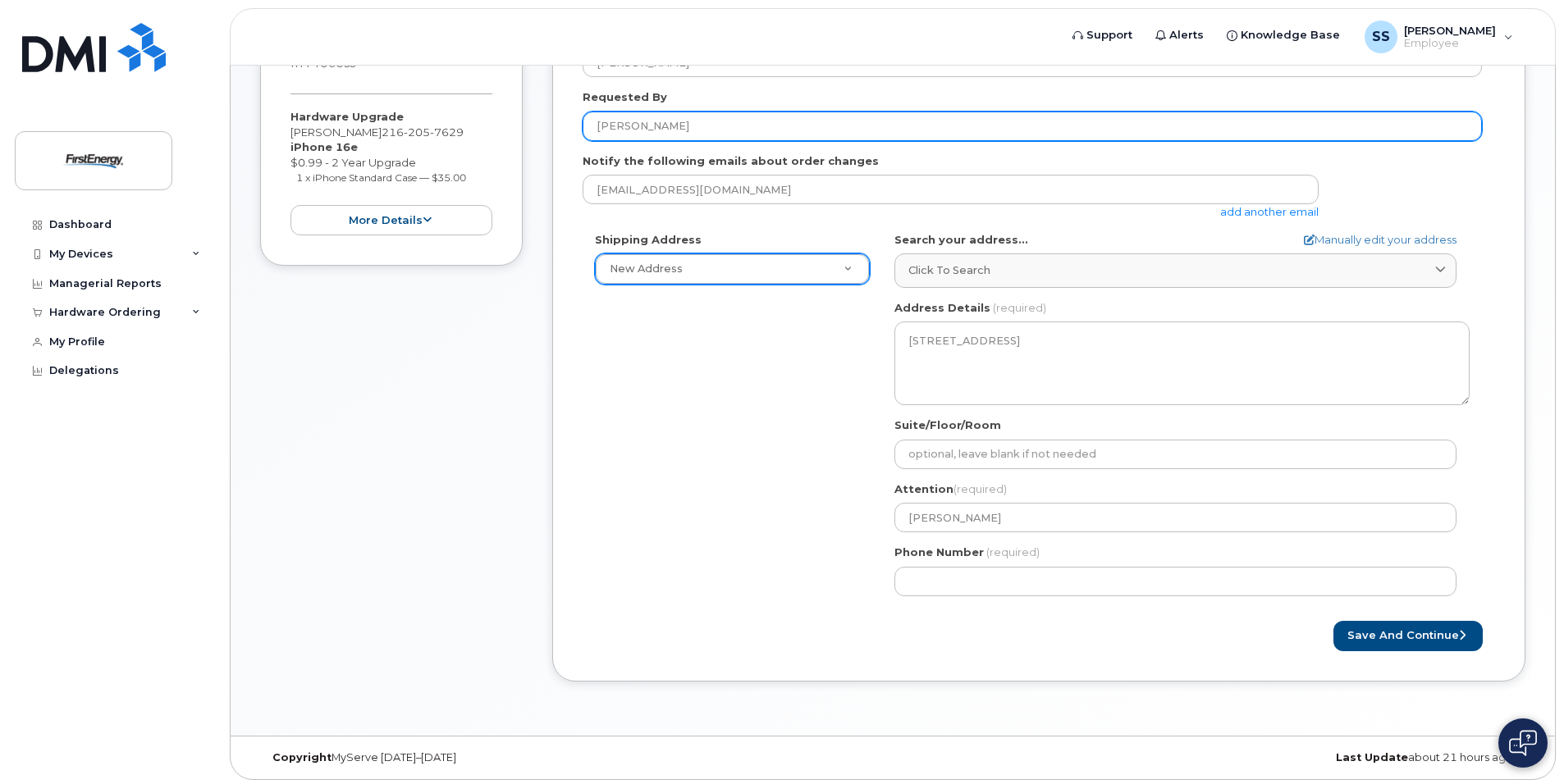
type input "Steven Schultz"
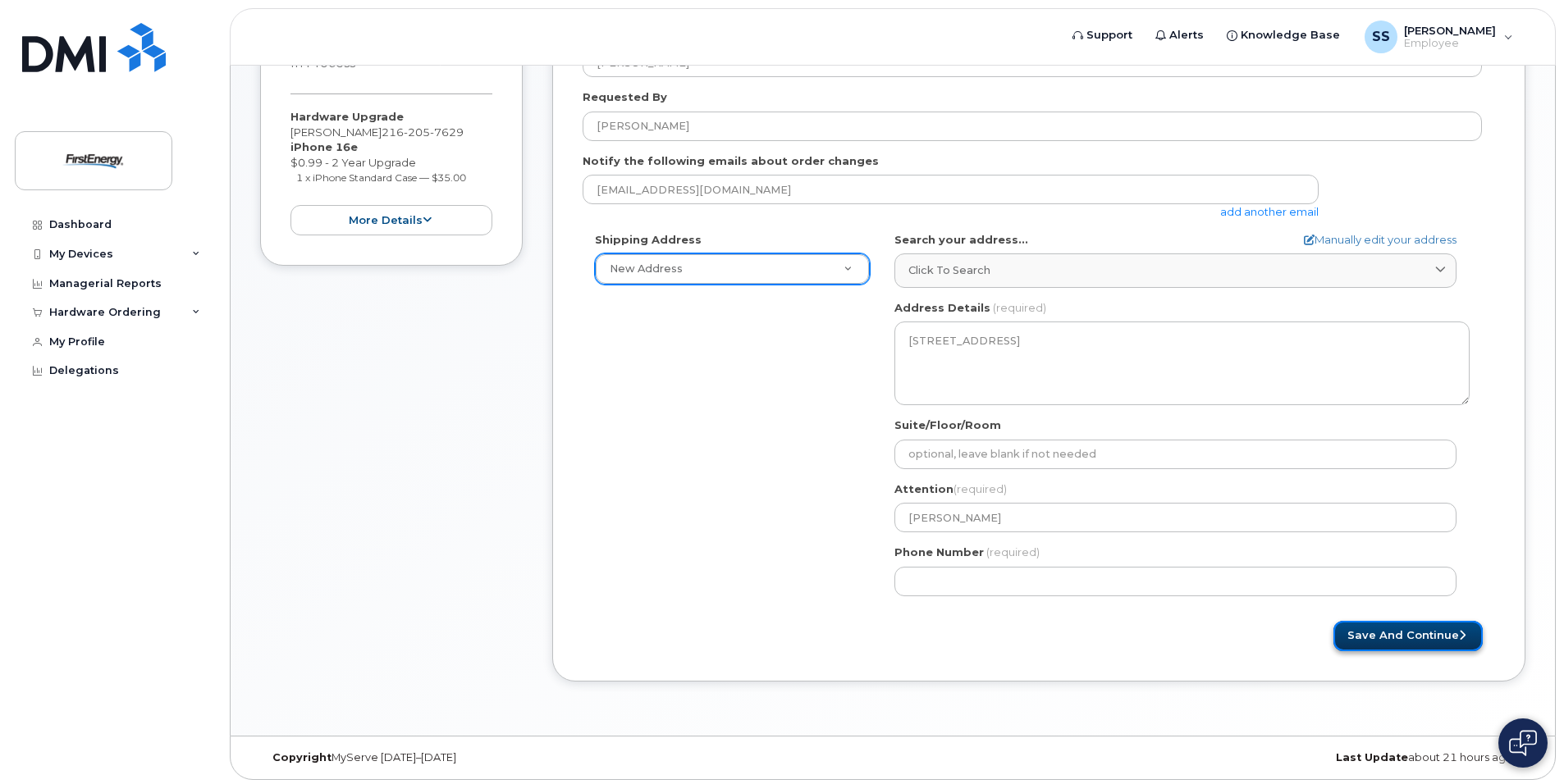
click at [1414, 626] on button "Save and Continue" at bounding box center [1408, 635] width 149 height 30
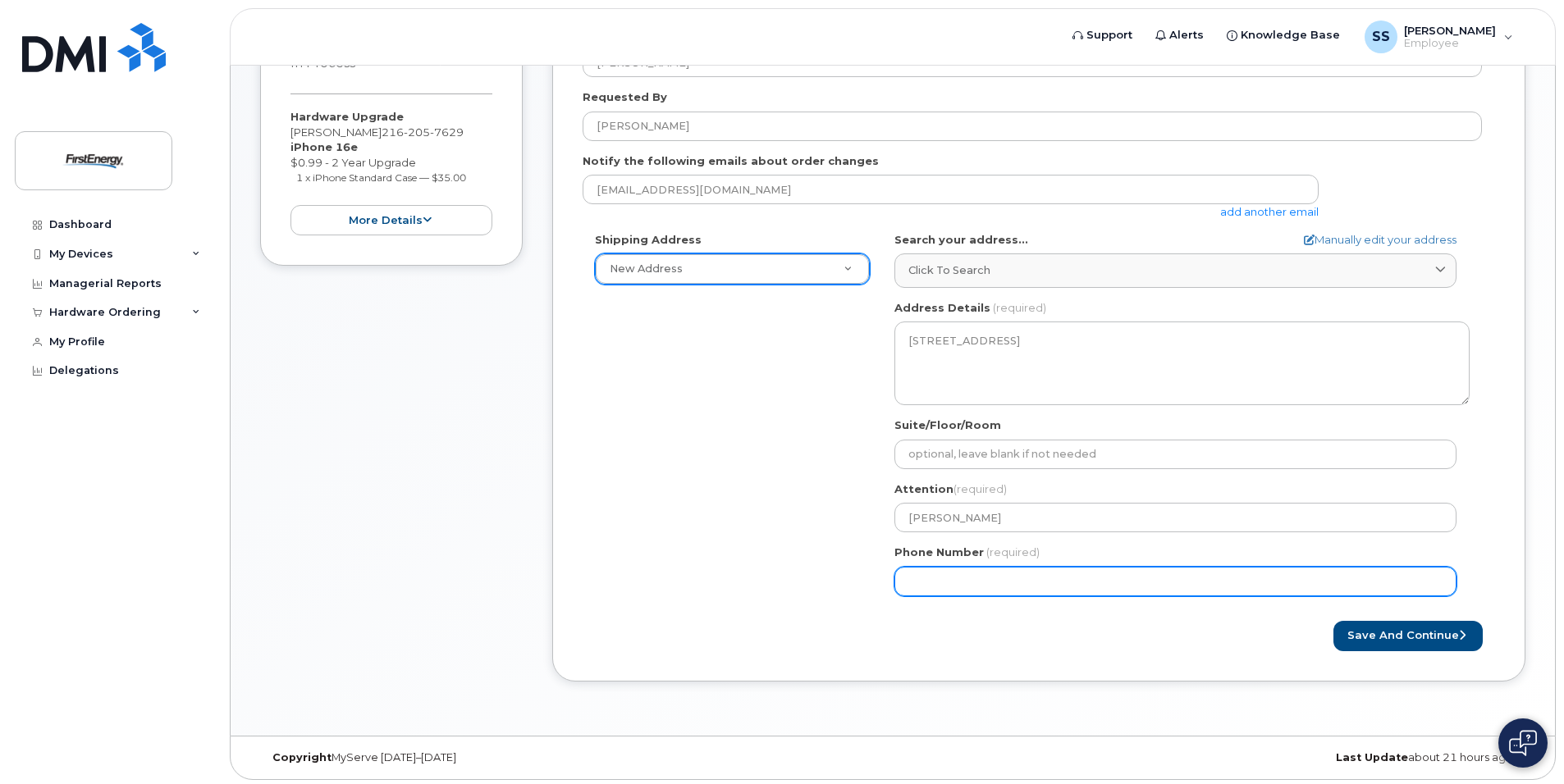
click at [909, 579] on input "Phone Number" at bounding box center [1175, 581] width 562 height 29
drag, startPoint x: 1008, startPoint y: 574, endPoint x: 833, endPoint y: 597, distance: 176.5
click at [833, 597] on div "Shipping Address New Address New Address OH Ashtabula Search your address... Ma…" at bounding box center [1031, 420] width 899 height 376
type input "216205762"
select select
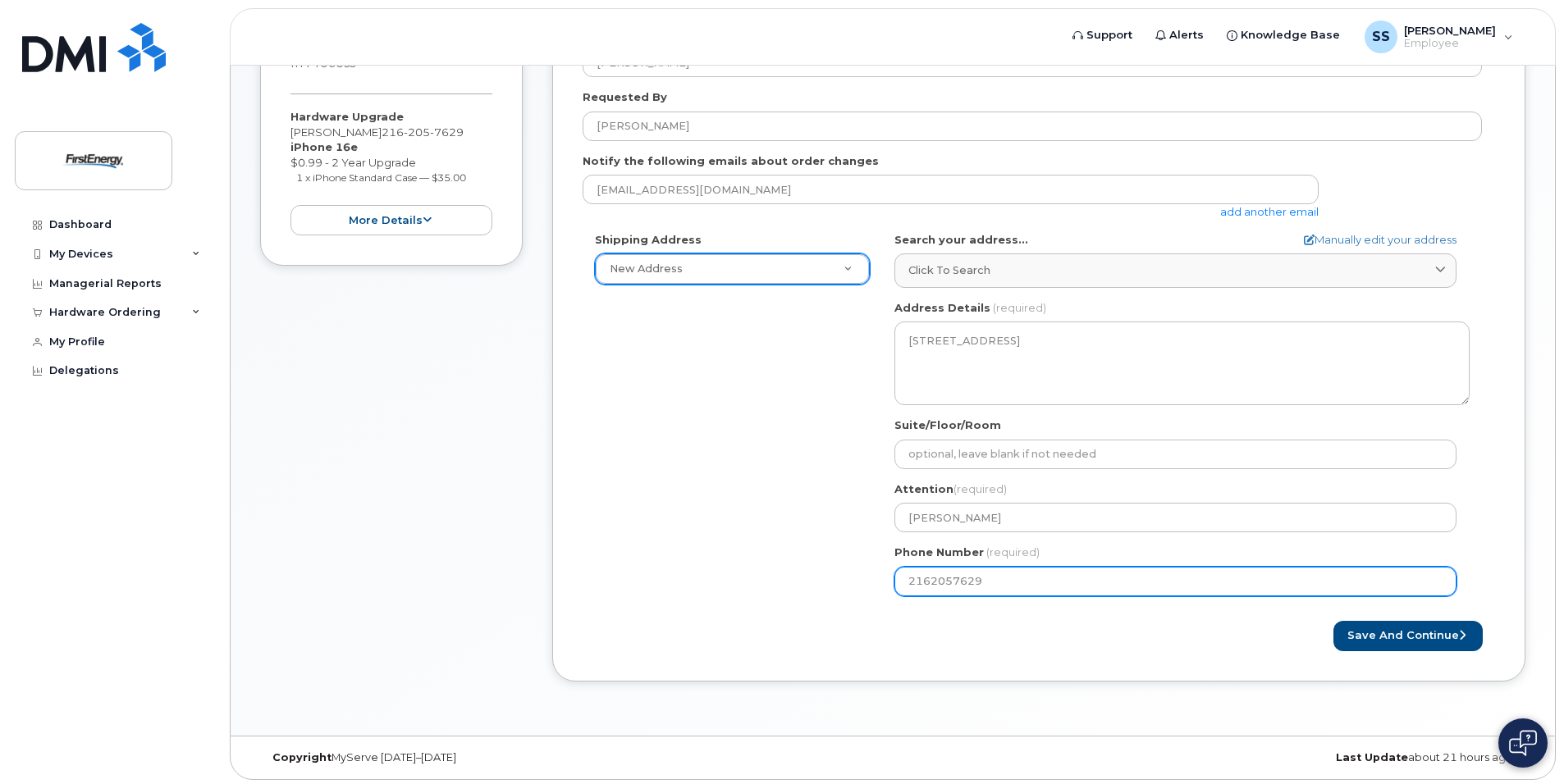
type input "2162057629"
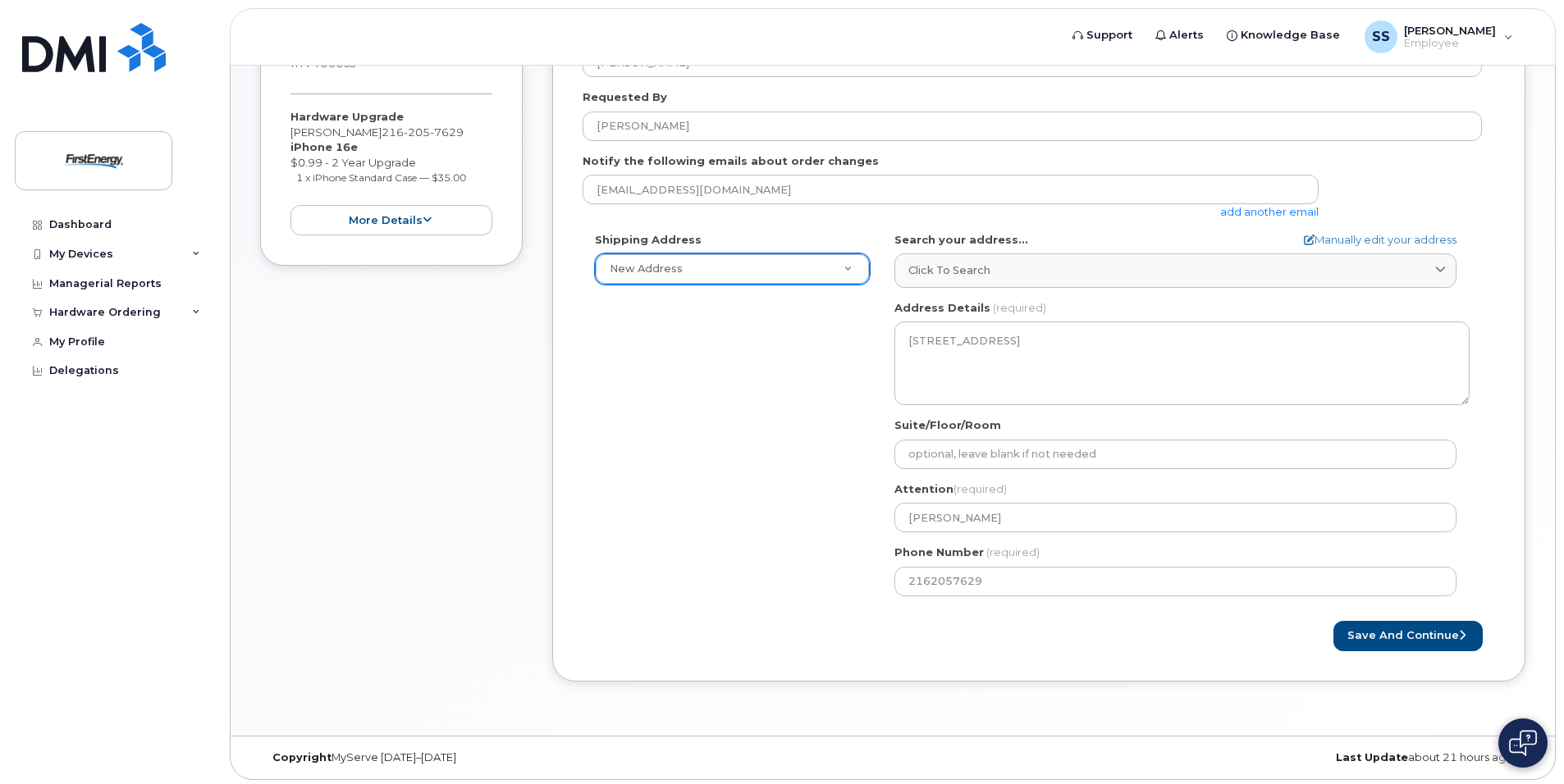
click at [1441, 651] on div "Created By Schultz, Steven R Requested By Steven Schultz Notify the following e…" at bounding box center [1038, 338] width 973 height 686
click at [1440, 636] on button "Save and Continue" at bounding box center [1408, 635] width 149 height 30
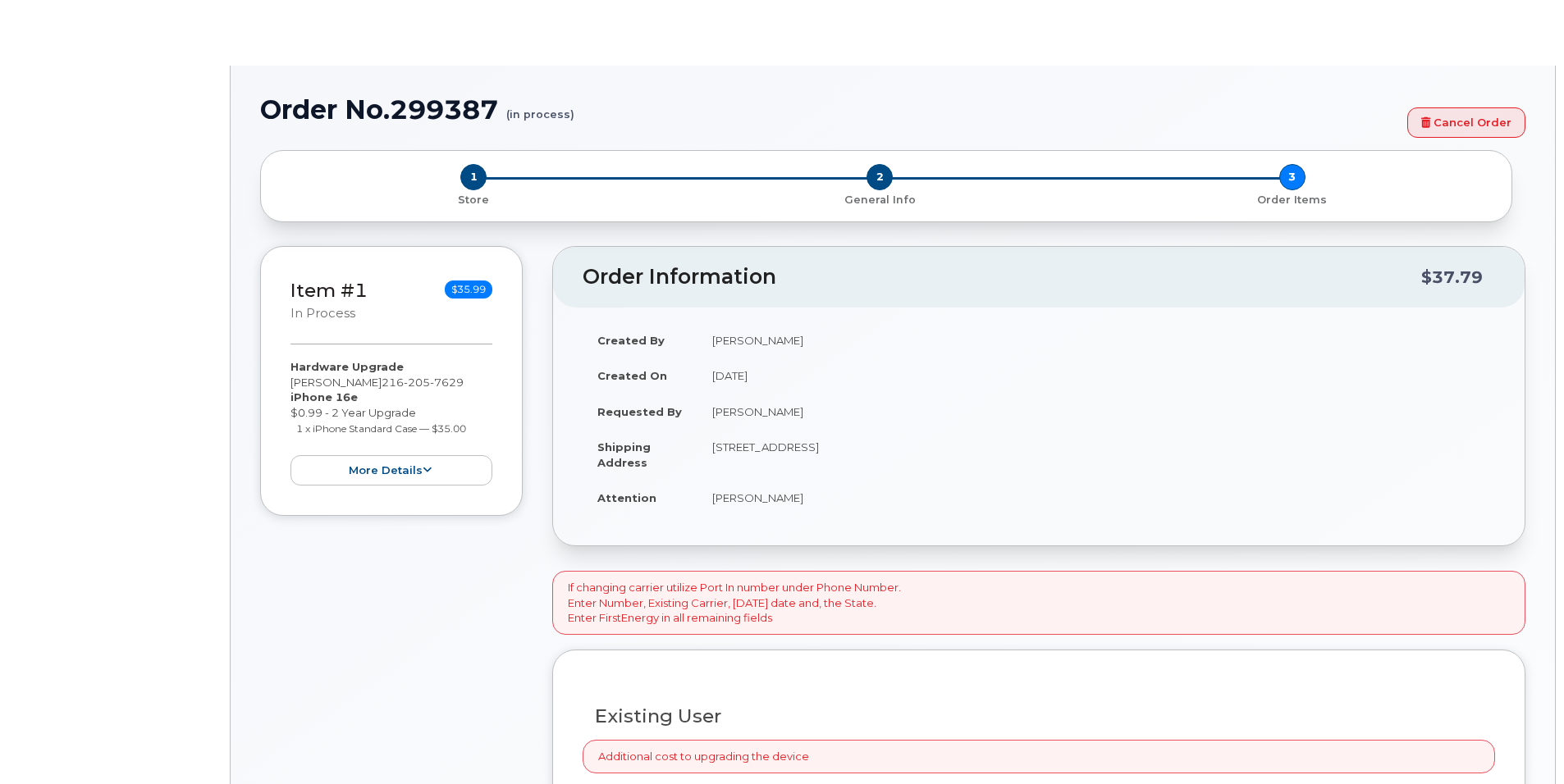
select select "2075547"
type input "2080755"
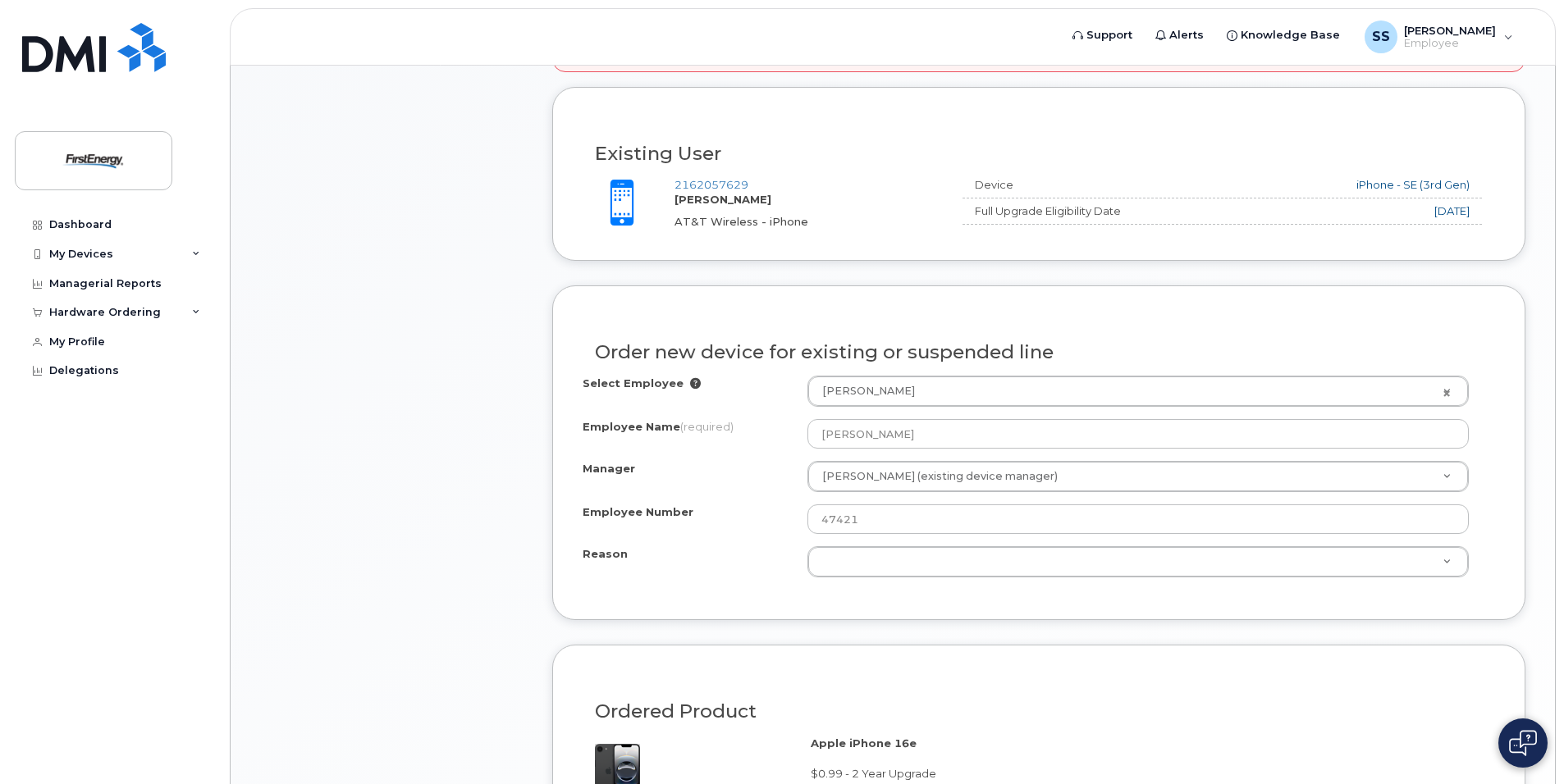
scroll to position [651, 0]
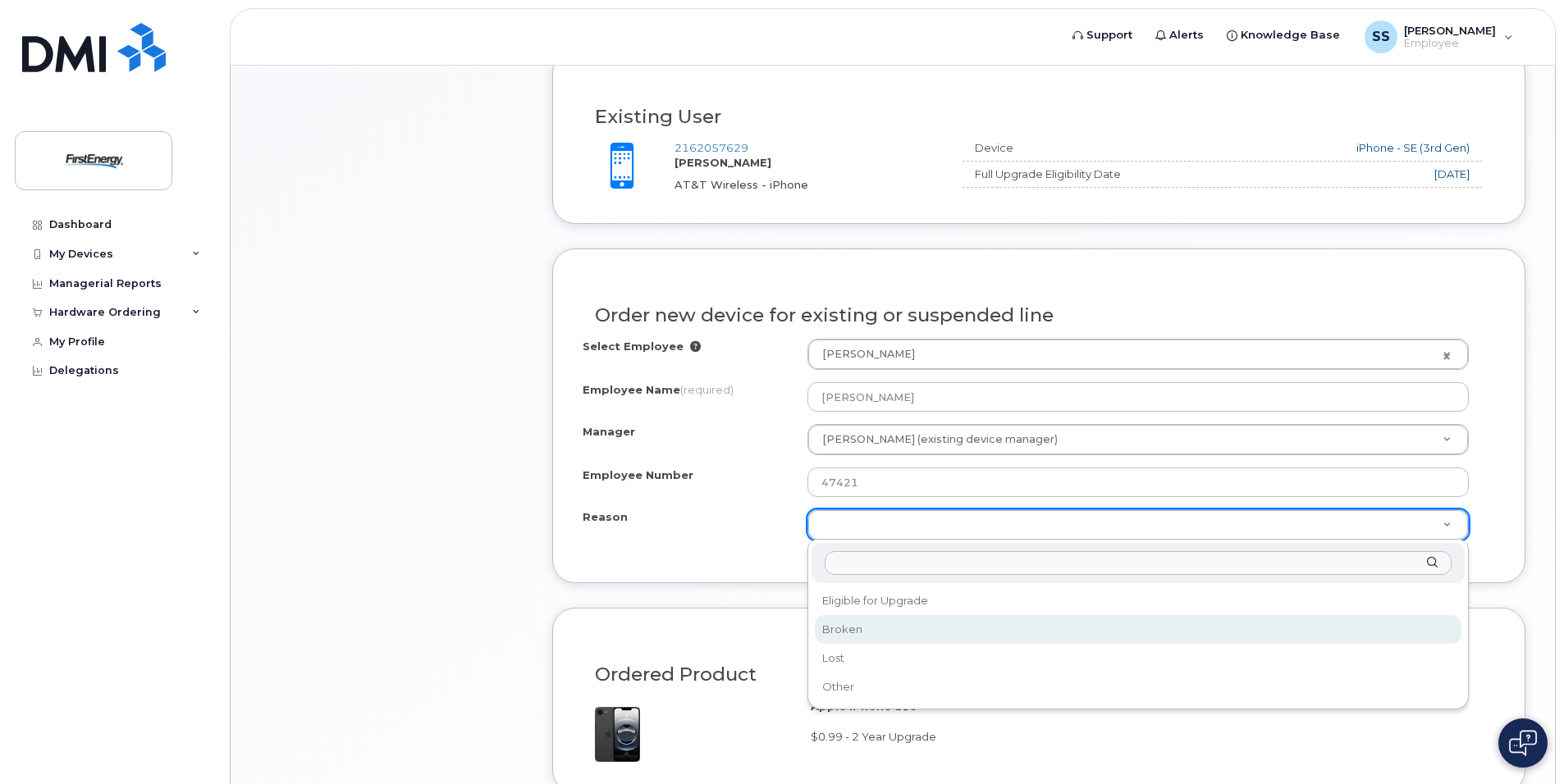
select select "broken"
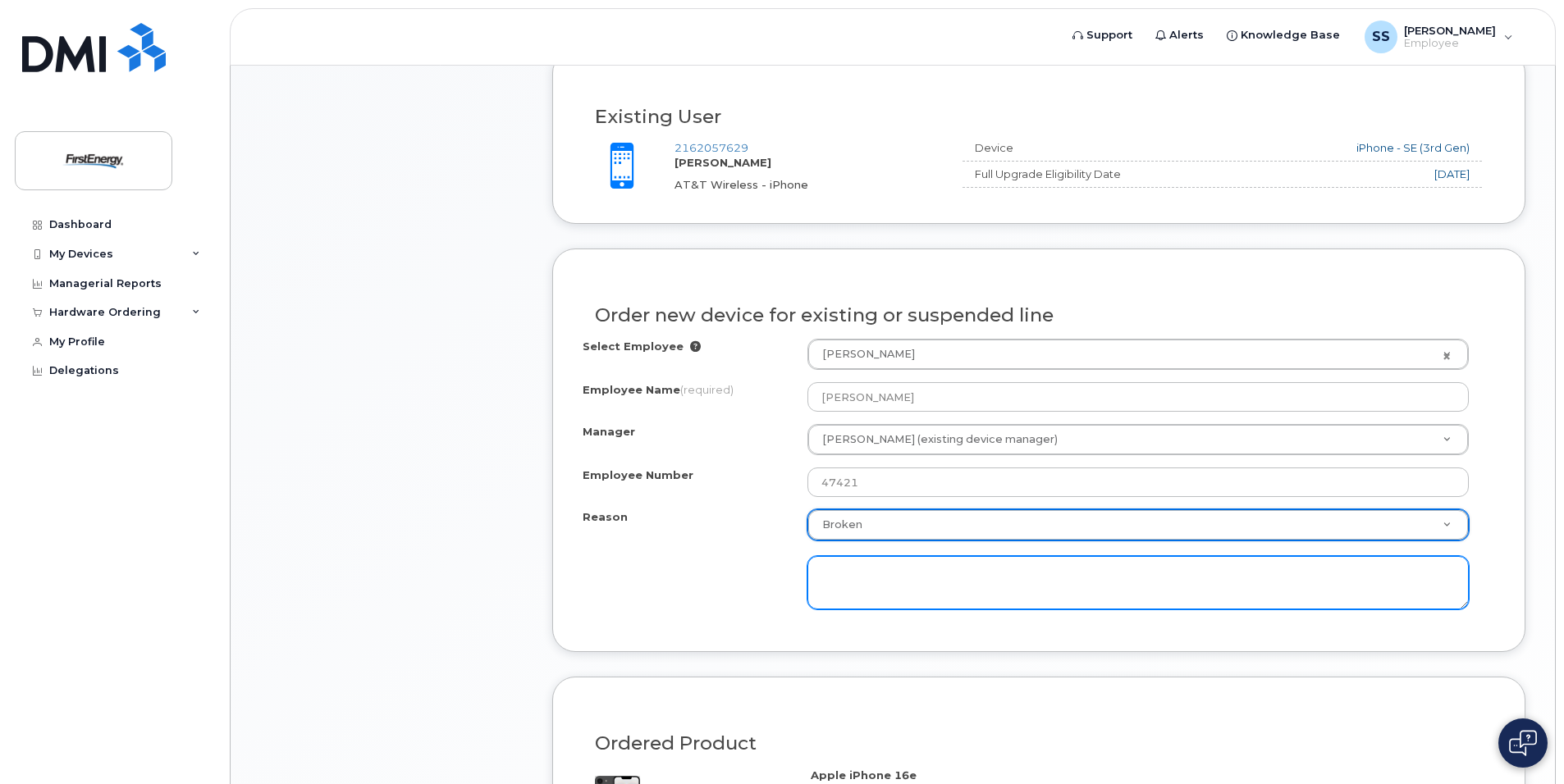
click at [1292, 579] on textarea at bounding box center [1138, 583] width 662 height 54
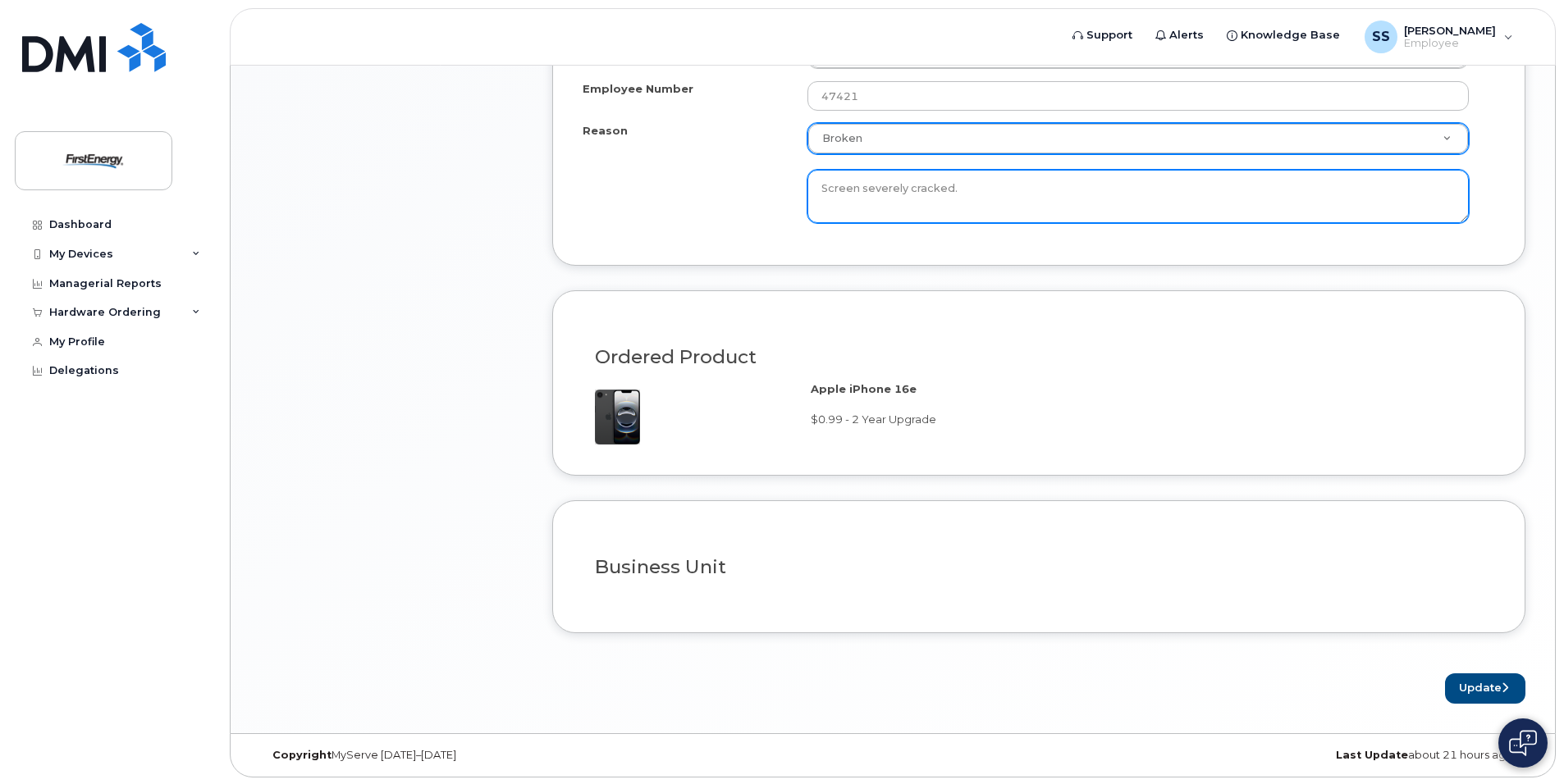
scroll to position [1040, 0]
type textarea "Screen severely cracked."
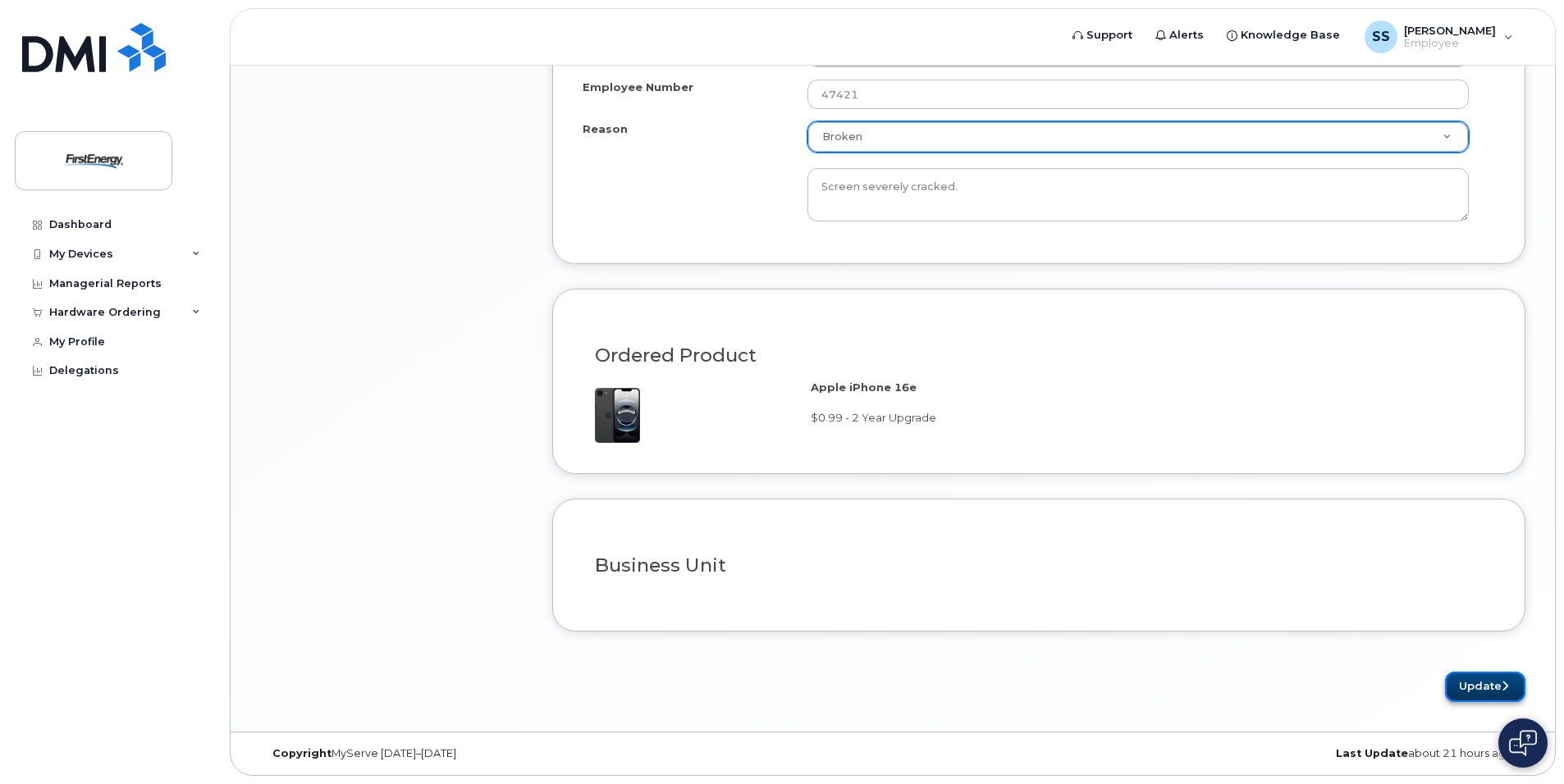
click at [1468, 682] on button "Update" at bounding box center [1485, 686] width 80 height 30
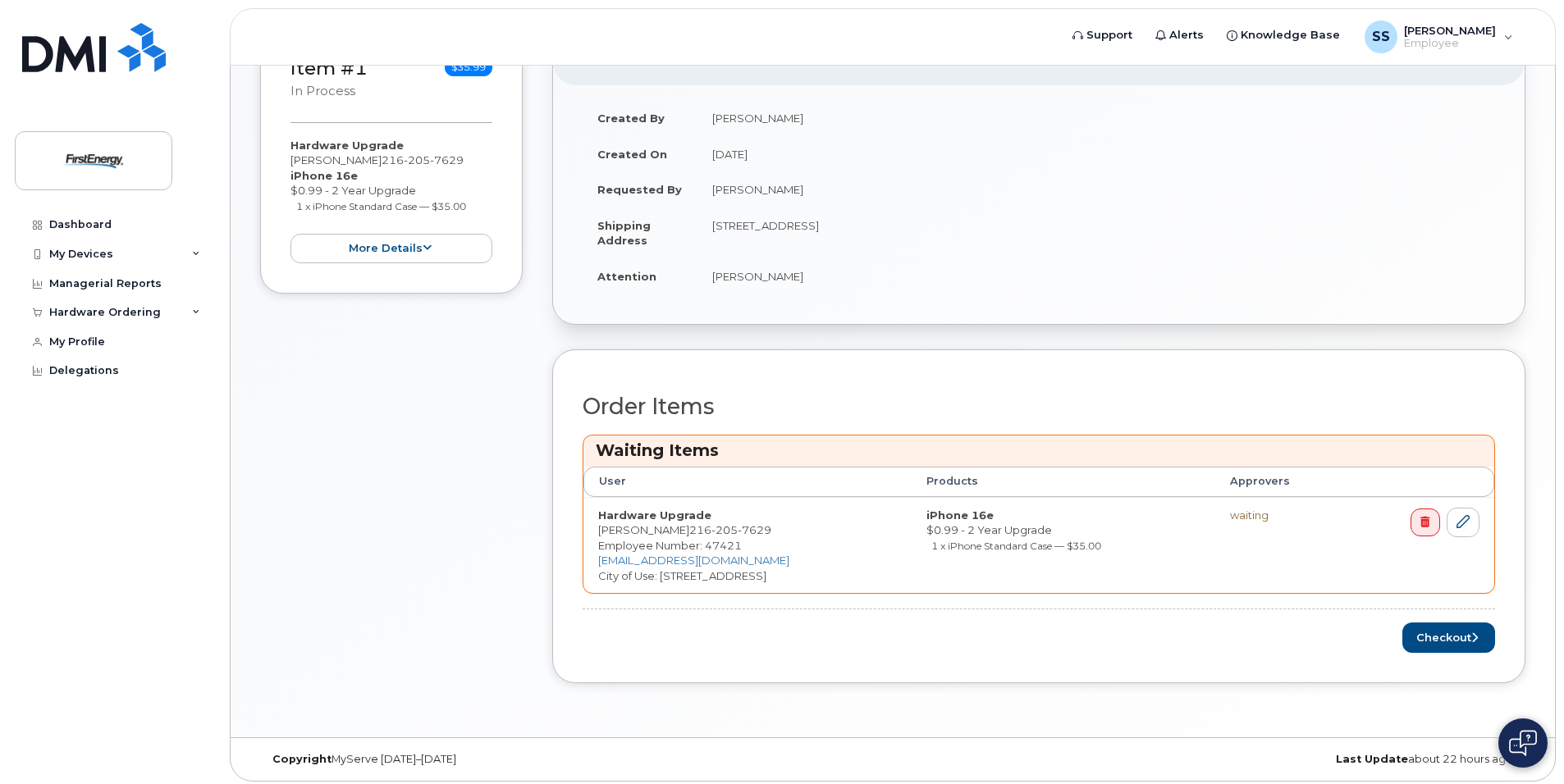
scroll to position [350, 0]
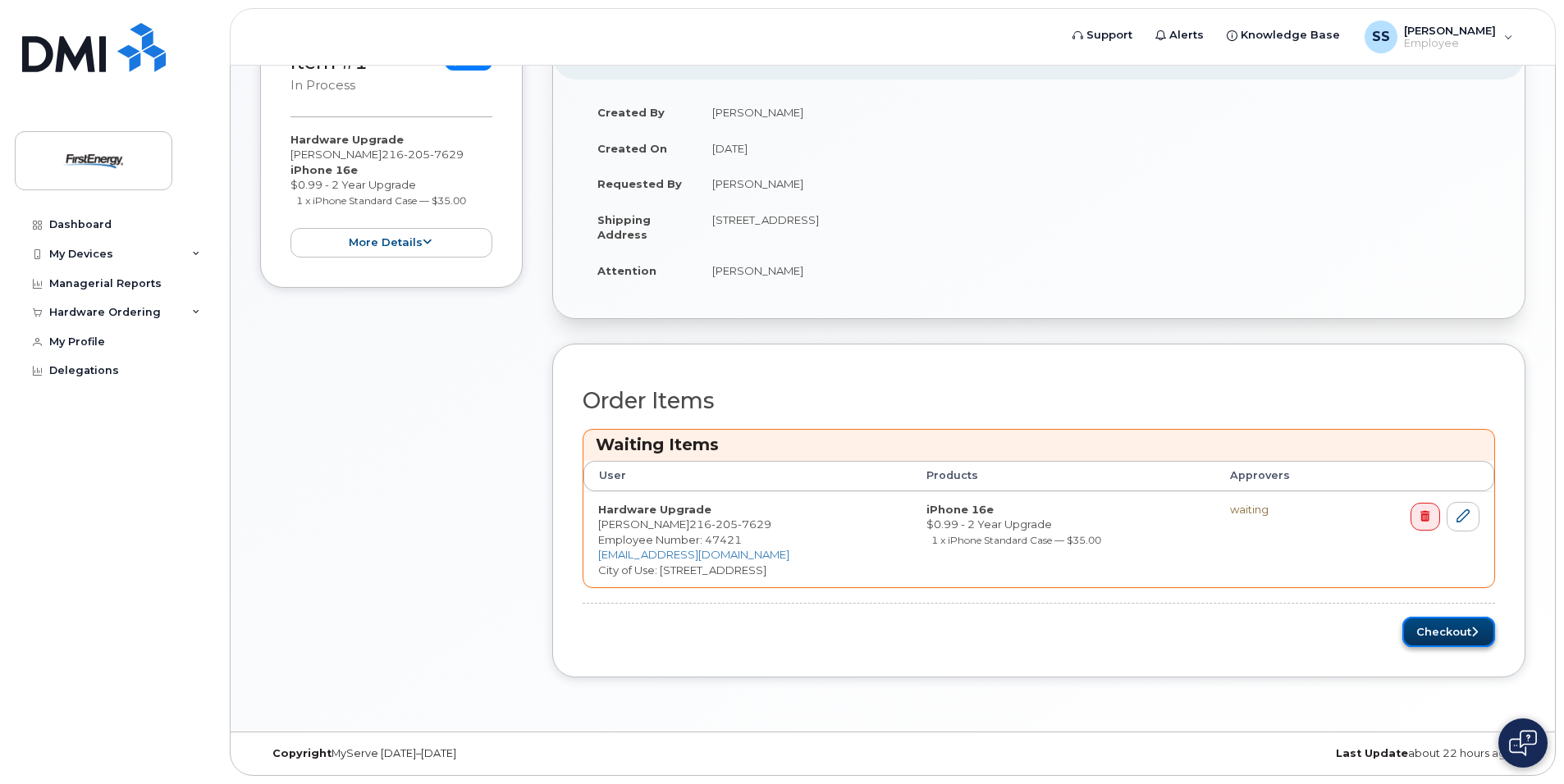
click at [1459, 627] on button "Checkout" at bounding box center [1448, 631] width 92 height 30
